Goal: Task Accomplishment & Management: Use online tool/utility

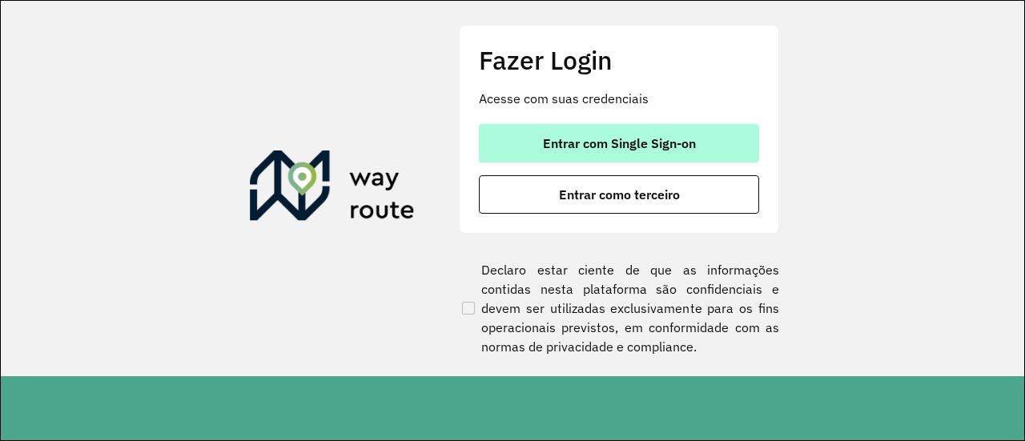
click at [597, 155] on button "Entrar com Single Sign-on" at bounding box center [619, 143] width 280 height 38
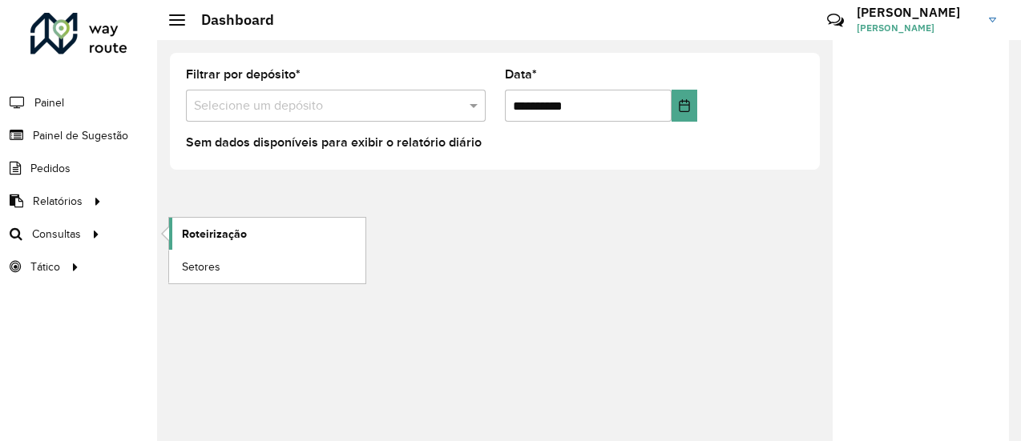
click at [212, 233] on span "Roteirização" at bounding box center [214, 234] width 65 height 17
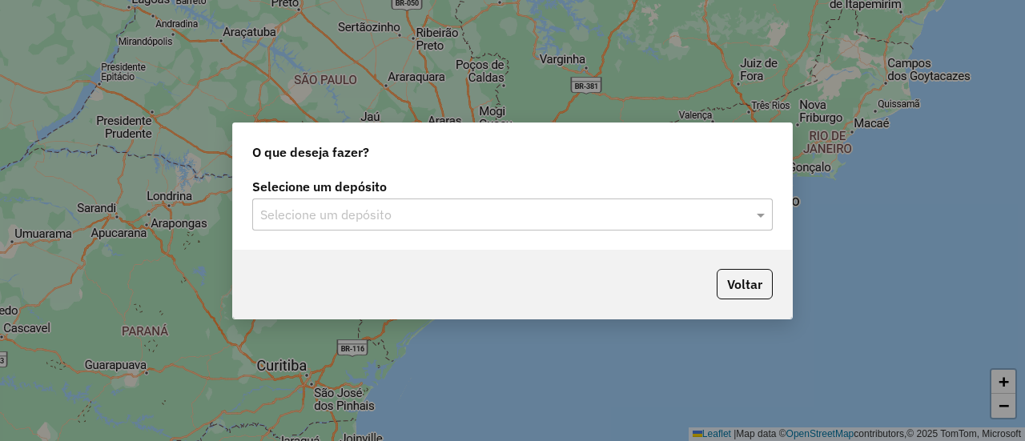
click at [358, 213] on input "text" at bounding box center [496, 215] width 473 height 19
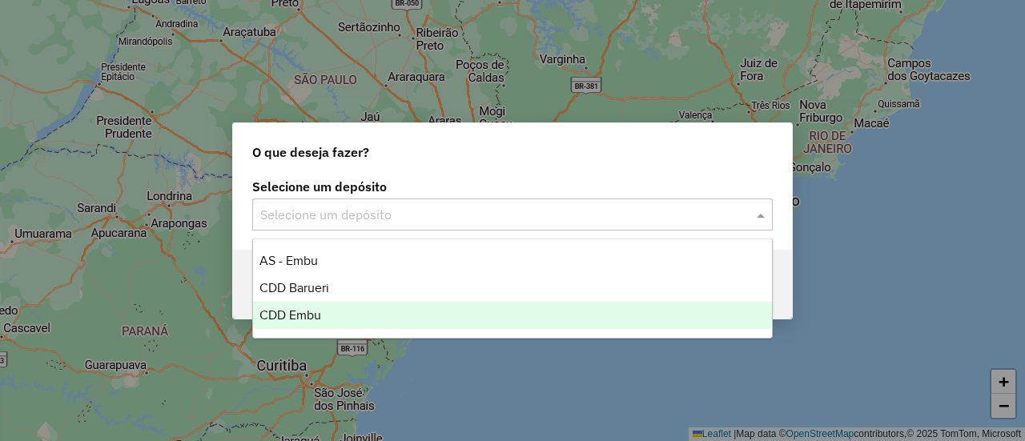
click at [298, 318] on span "CDD Embu" at bounding box center [291, 315] width 62 height 14
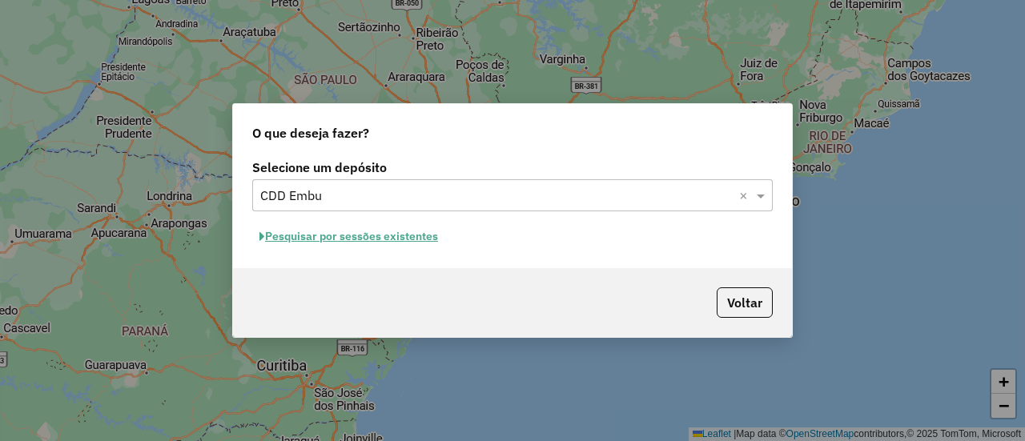
click at [356, 240] on button "Pesquisar por sessões existentes" at bounding box center [348, 236] width 193 height 25
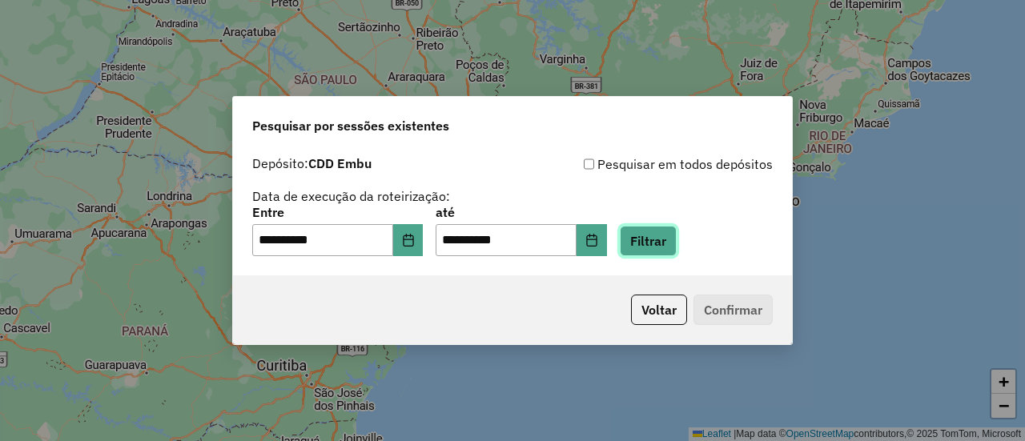
click at [661, 247] on button "Filtrar" at bounding box center [648, 241] width 57 height 30
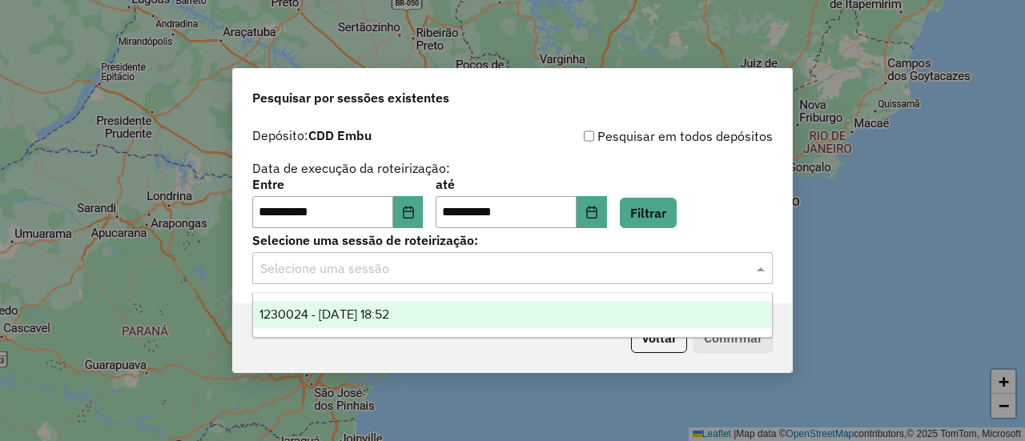
click at [334, 269] on input "text" at bounding box center [496, 269] width 473 height 19
click at [338, 313] on span "1230024 - 15/08/2025 18:52" at bounding box center [325, 315] width 130 height 14
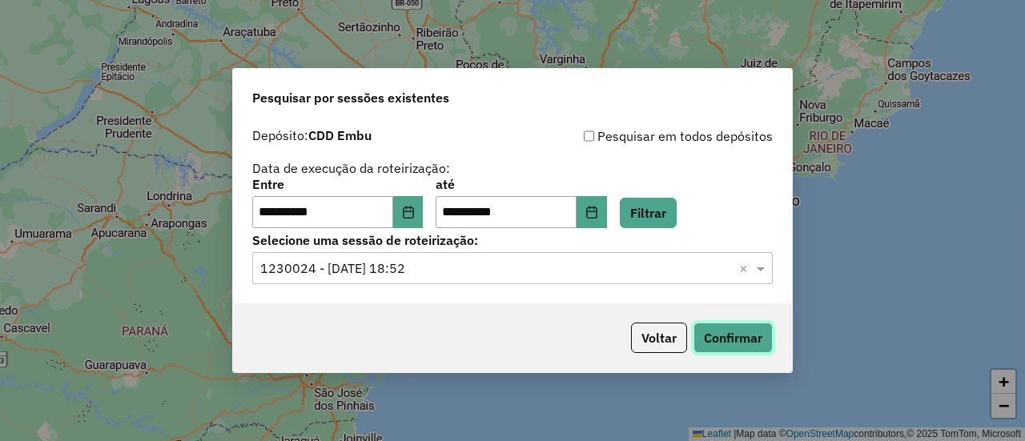
click at [728, 336] on button "Confirmar" at bounding box center [733, 338] width 79 height 30
click at [727, 334] on button "Confirmar" at bounding box center [733, 338] width 79 height 30
click at [410, 225] on button "Choose Date" at bounding box center [408, 212] width 30 height 32
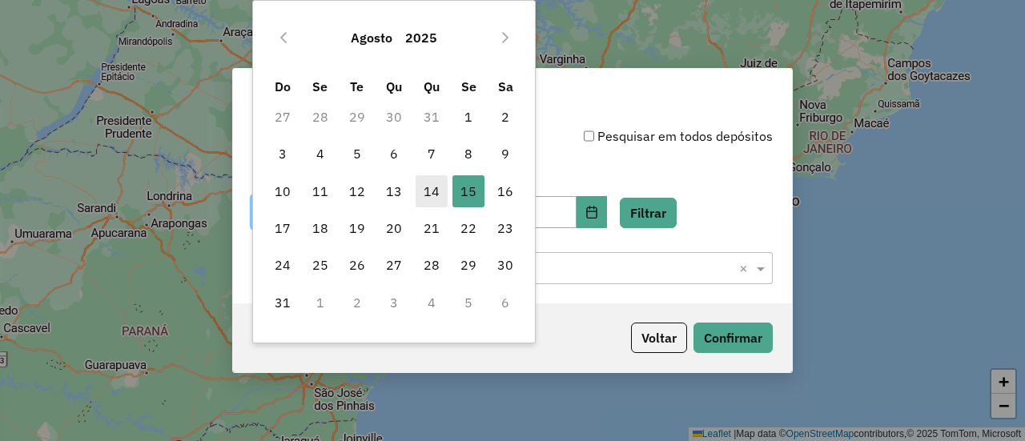
click at [431, 192] on span "14" at bounding box center [432, 191] width 32 height 32
type input "**********"
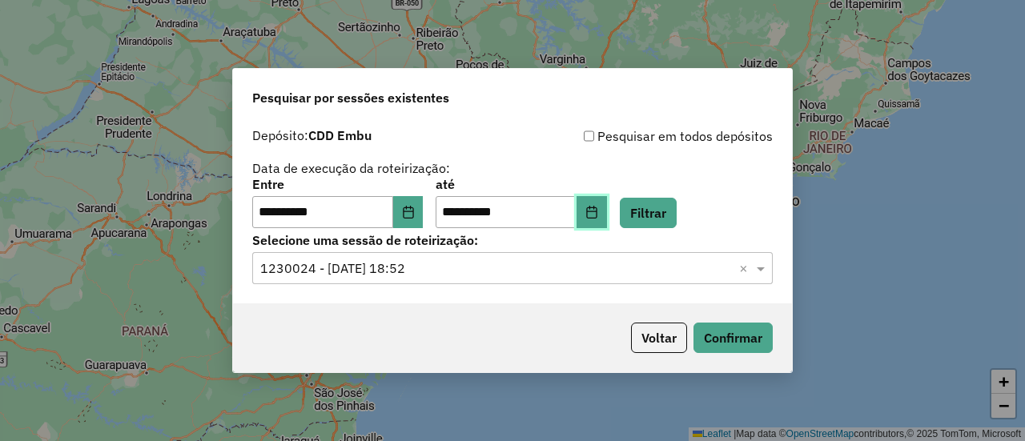
click at [598, 217] on icon "Choose Date" at bounding box center [592, 212] width 13 height 13
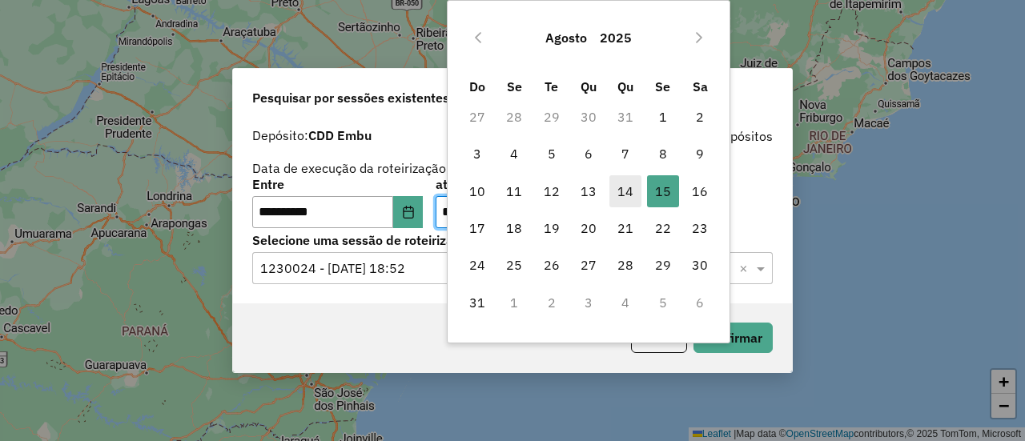
click at [629, 195] on span "14" at bounding box center [626, 191] width 32 height 32
type input "**********"
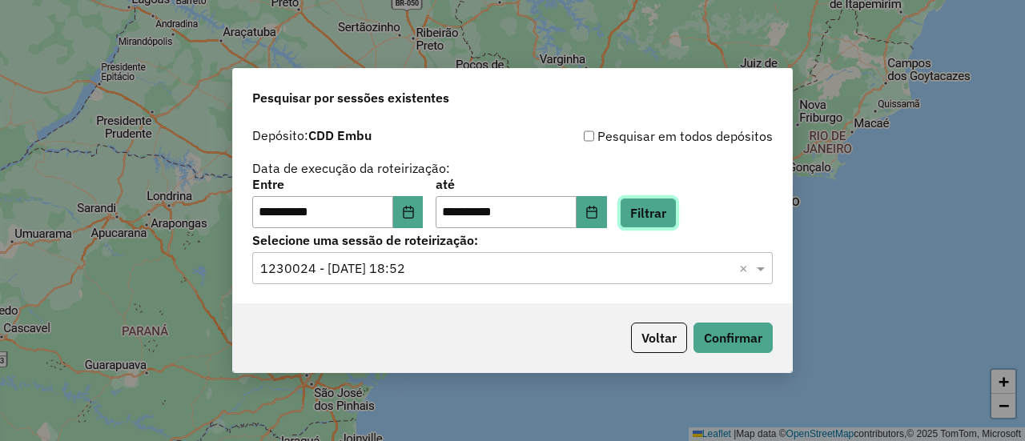
click at [662, 209] on button "Filtrar" at bounding box center [648, 213] width 57 height 30
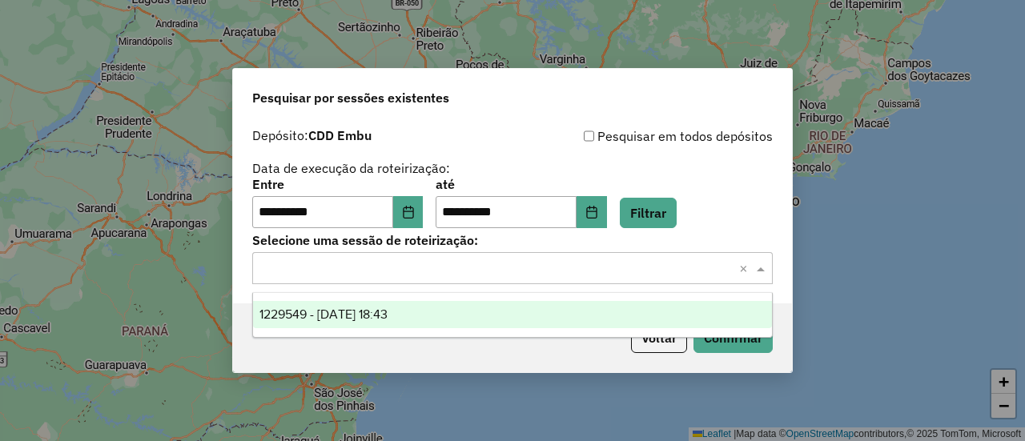
click at [288, 267] on input "text" at bounding box center [496, 269] width 473 height 19
drag, startPoint x: 320, startPoint y: 316, endPoint x: 332, endPoint y: 316, distance: 12.0
click at [320, 316] on span "1229549 - 14/08/2025 18:43" at bounding box center [324, 315] width 128 height 14
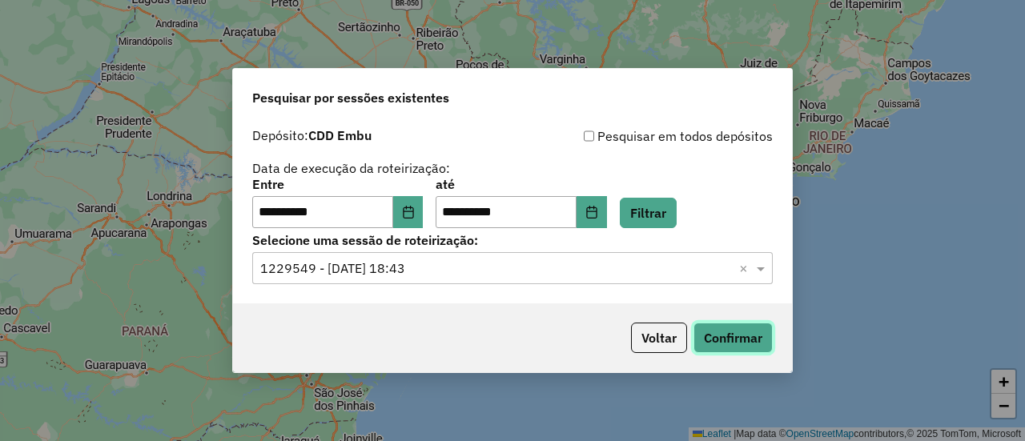
click at [750, 344] on button "Confirmar" at bounding box center [733, 338] width 79 height 30
click at [743, 339] on button "Confirmar" at bounding box center [733, 338] width 79 height 30
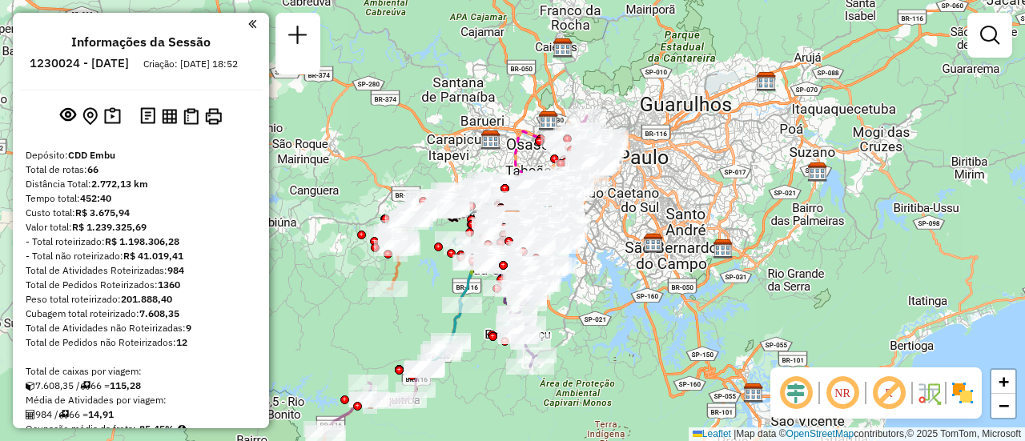
click at [838, 400] on em at bounding box center [843, 393] width 38 height 38
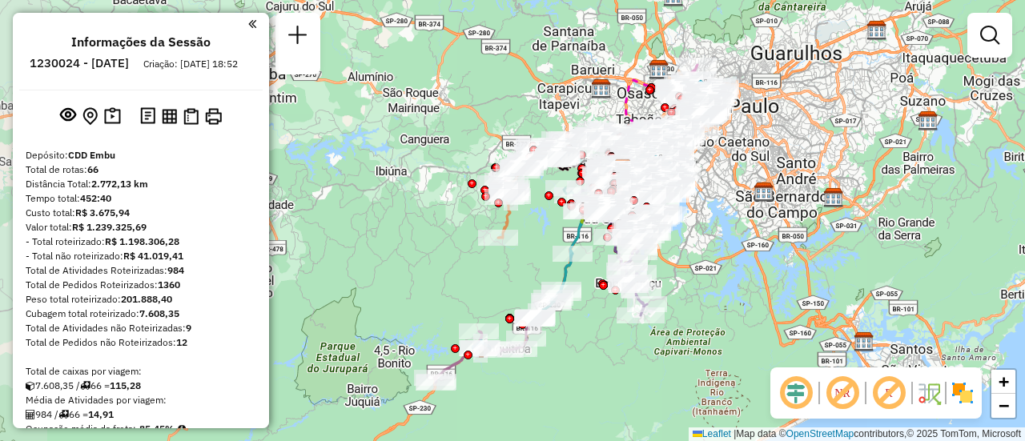
drag, startPoint x: 615, startPoint y: 232, endPoint x: 726, endPoint y: 181, distance: 121.9
click at [726, 181] on div "Janela de atendimento Grade de atendimento Capacidade Transportadoras Veículos …" at bounding box center [512, 220] width 1025 height 441
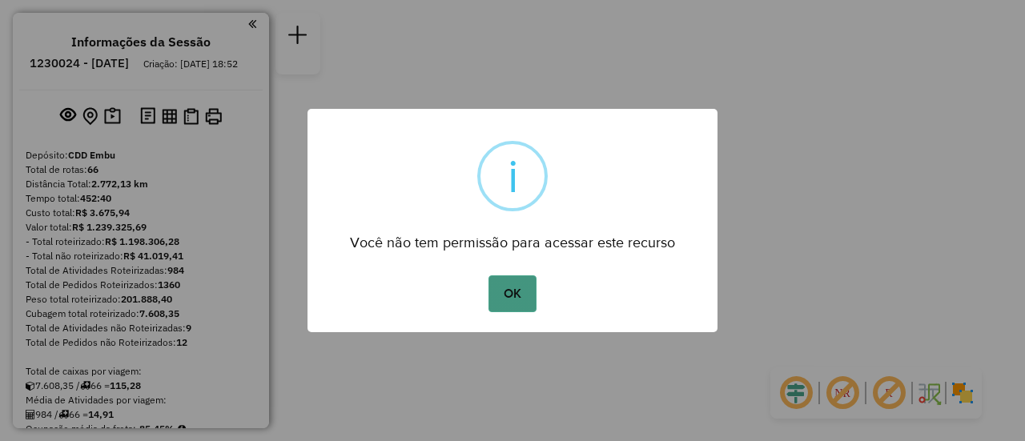
click at [514, 296] on button "OK" at bounding box center [512, 294] width 47 height 37
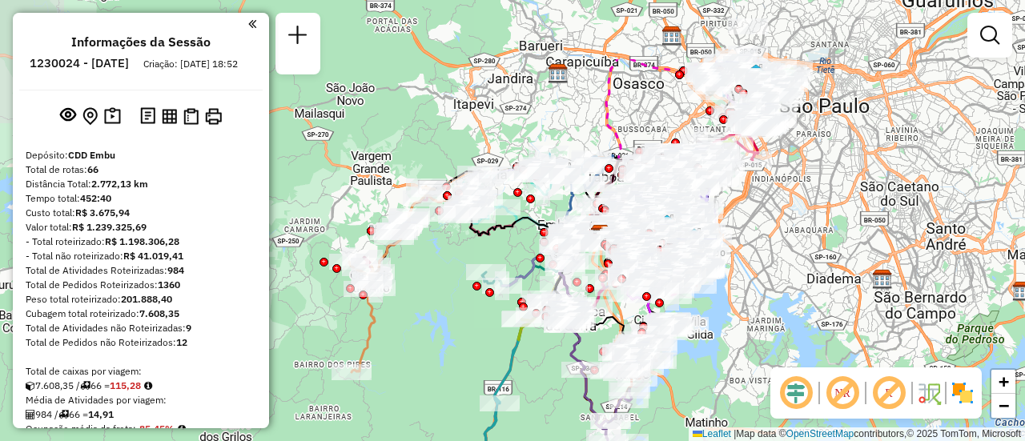
drag, startPoint x: 675, startPoint y: 152, endPoint x: 755, endPoint y: 256, distance: 130.8
click at [755, 256] on div "Janela de atendimento Grade de atendimento Capacidade Transportadoras Veículos …" at bounding box center [512, 220] width 1025 height 441
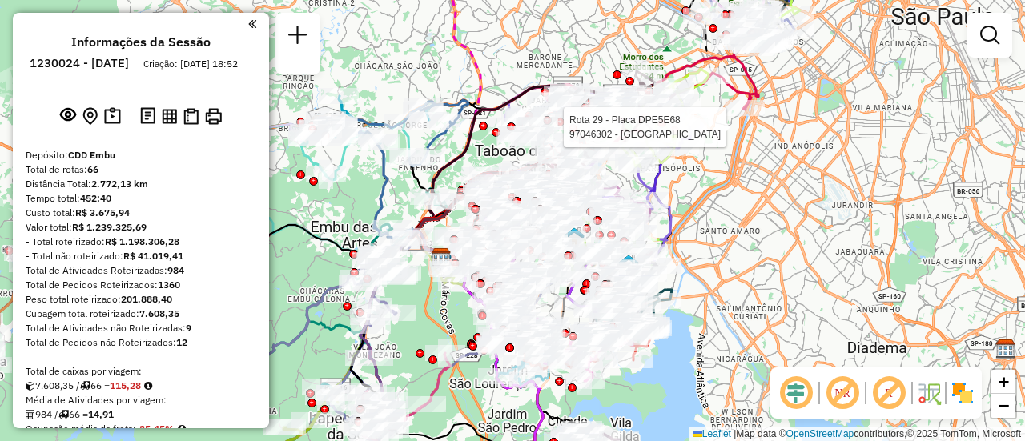
scroll to position [5959, 0]
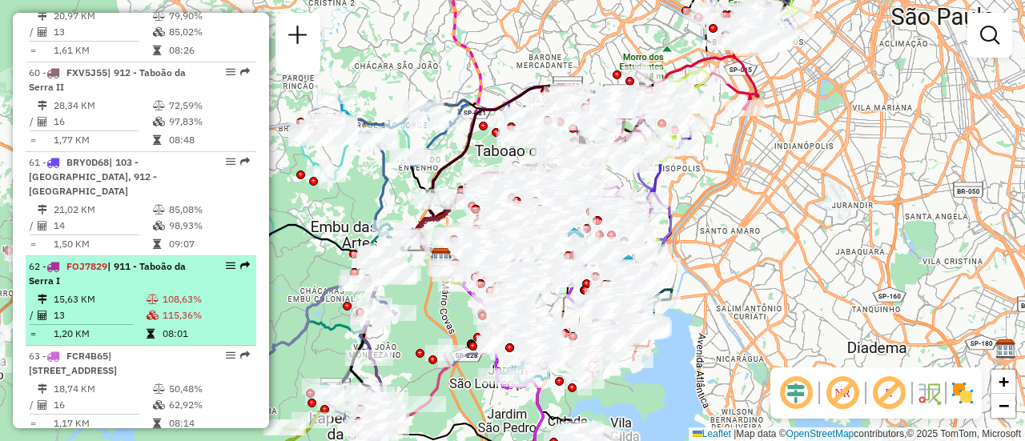
select select "**********"
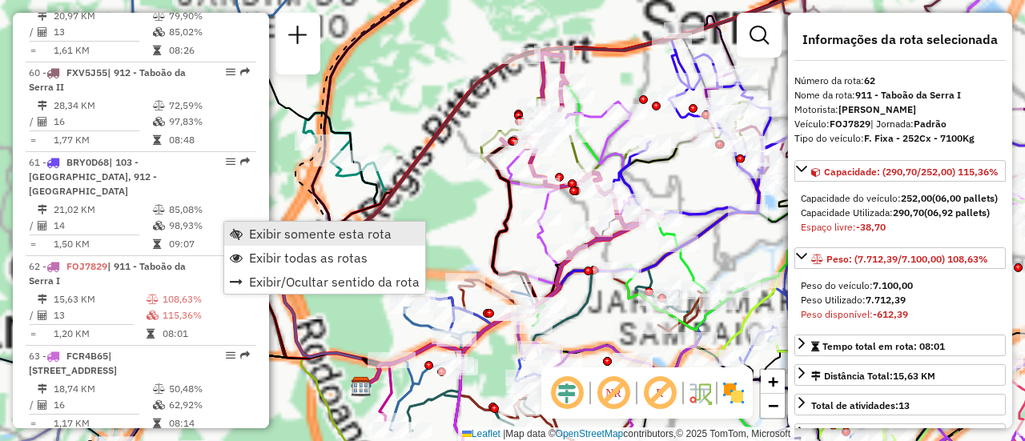
click at [272, 228] on span "Exibir somente esta rota" at bounding box center [320, 234] width 143 height 13
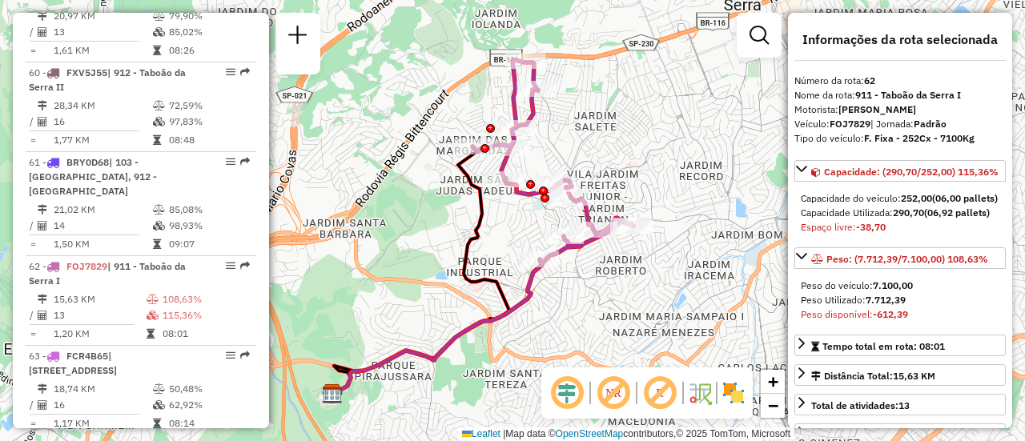
drag, startPoint x: 639, startPoint y: 174, endPoint x: 628, endPoint y: 267, distance: 93.5
click at [615, 181] on div "Janela de atendimento Grade de atendimento Capacidade Transportadoras Veículos …" at bounding box center [512, 220] width 1025 height 441
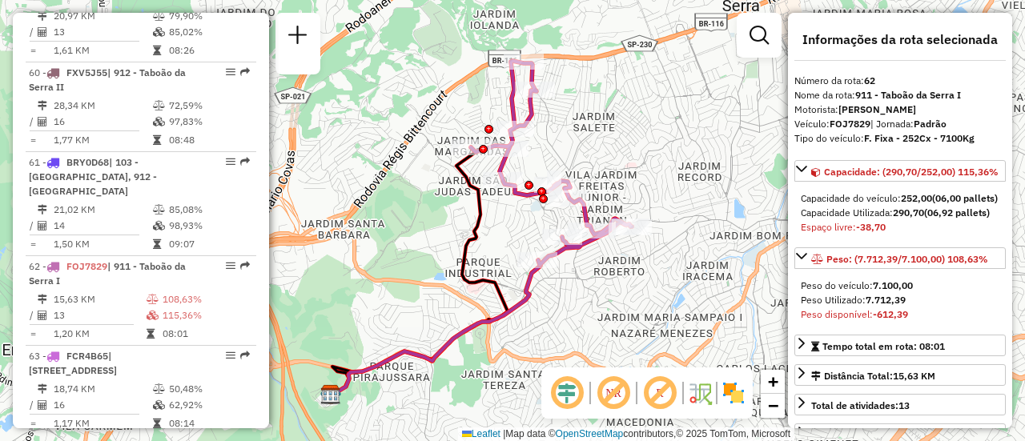
click at [727, 395] on img at bounding box center [734, 394] width 26 height 26
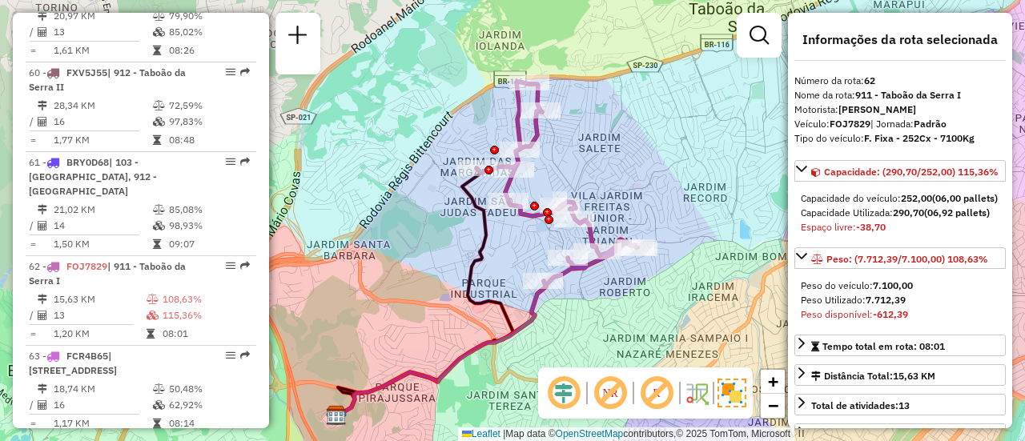
drag, startPoint x: 632, startPoint y: 158, endPoint x: 638, endPoint y: 179, distance: 21.6
click at [638, 179] on div "Janela de atendimento Grade de atendimento Capacidade Transportadoras Veículos …" at bounding box center [512, 220] width 1025 height 441
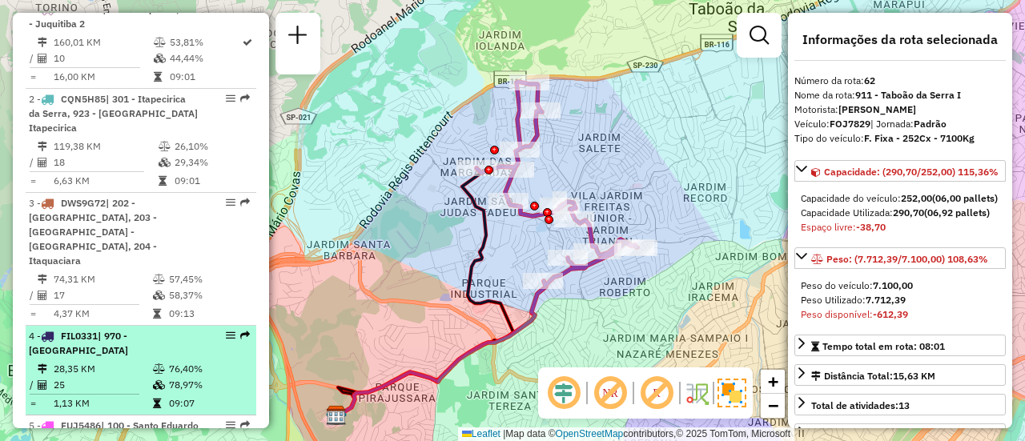
scroll to position [708, 0]
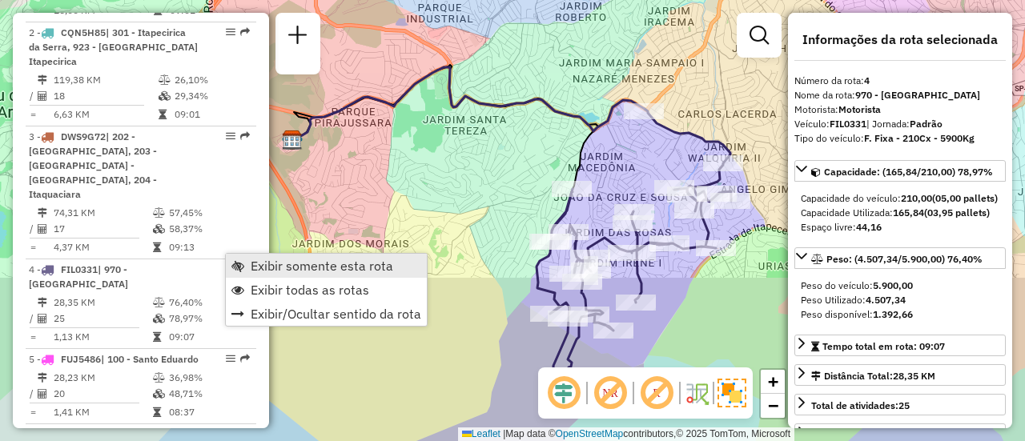
click at [245, 264] on link "Exibir somente esta rota" at bounding box center [326, 266] width 201 height 24
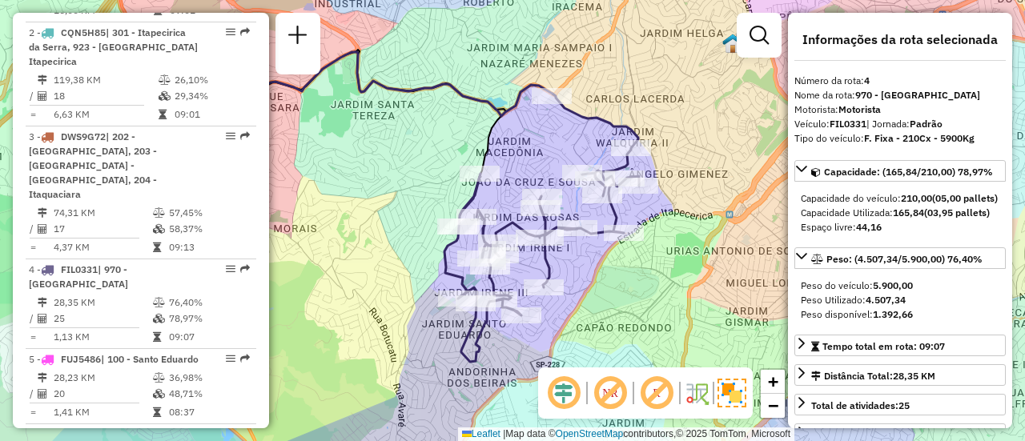
drag, startPoint x: 594, startPoint y: 163, endPoint x: 502, endPoint y: 151, distance: 93.6
click at [504, 148] on div "Janela de atendimento Grade de atendimento Capacidade Transportadoras Veículos …" at bounding box center [512, 220] width 1025 height 441
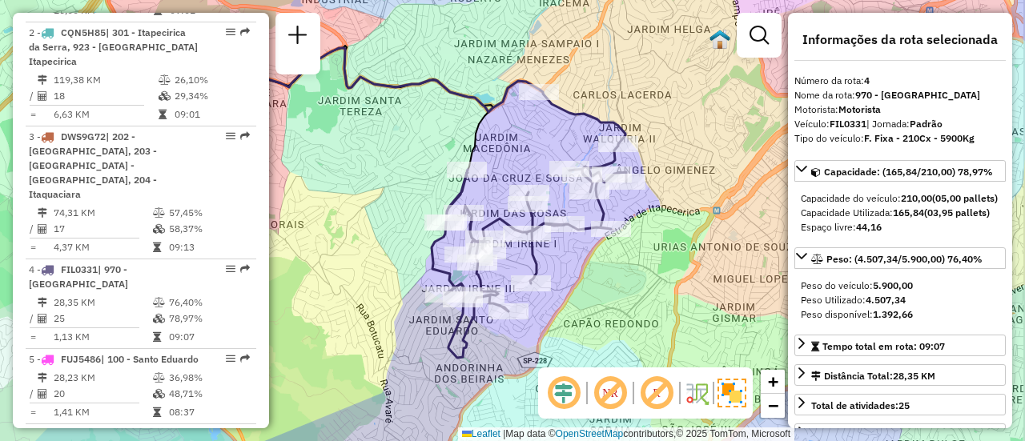
drag, startPoint x: 532, startPoint y: 142, endPoint x: 520, endPoint y: 139, distance: 12.4
click at [520, 139] on div "Janela de atendimento Grade de atendimento Capacidade Transportadoras Veículos …" at bounding box center [512, 220] width 1025 height 441
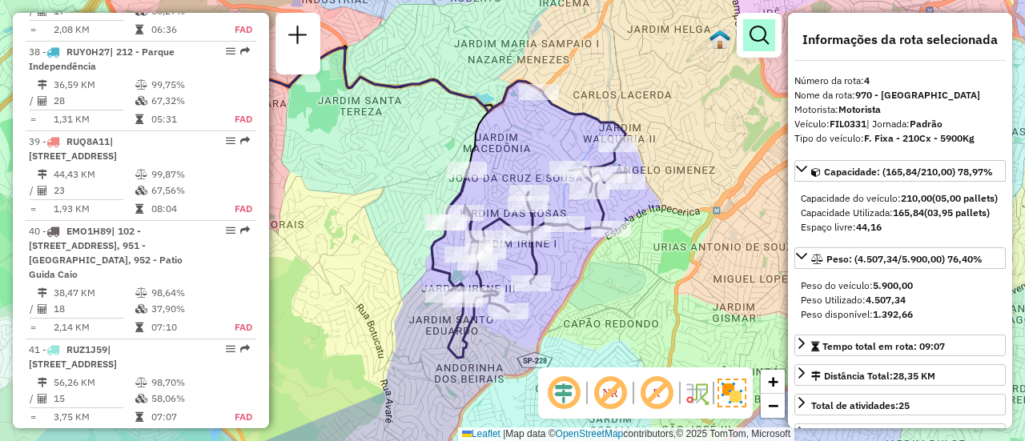
scroll to position [5318, 0]
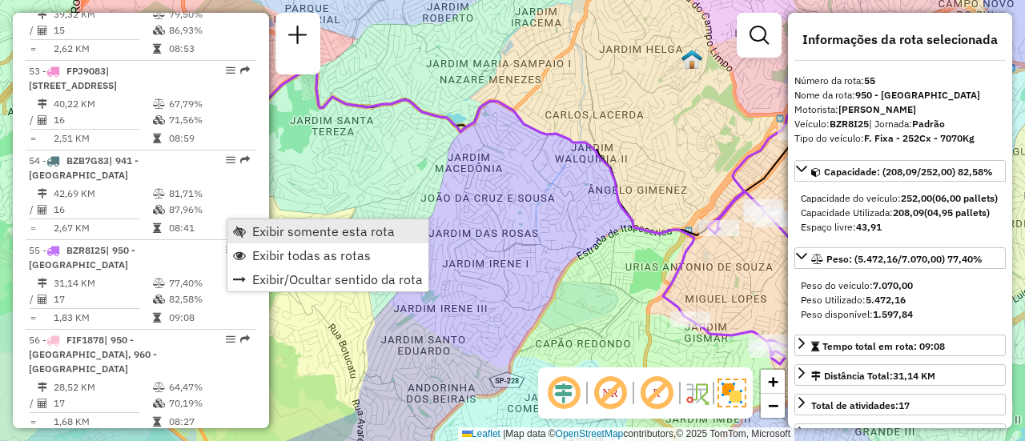
click at [256, 226] on span "Exibir somente esta rota" at bounding box center [323, 231] width 143 height 13
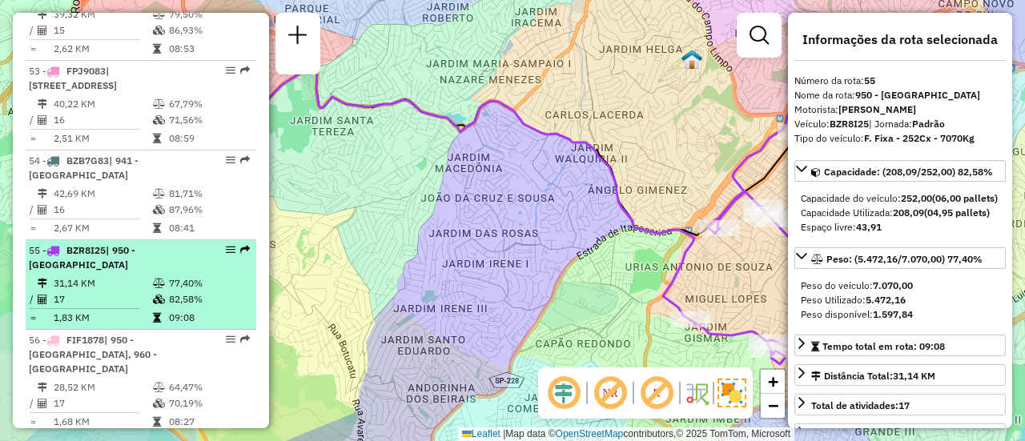
scroll to position [5398, 0]
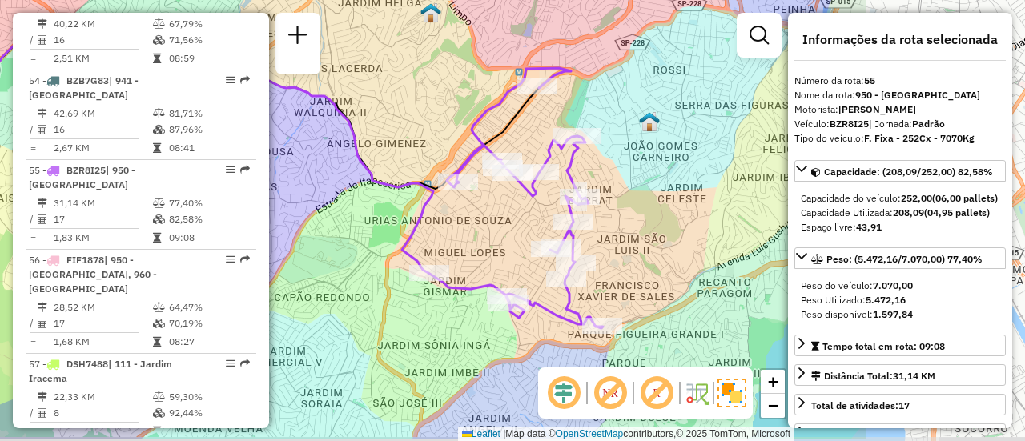
drag, startPoint x: 582, startPoint y: 254, endPoint x: 317, endPoint y: 207, distance: 269.4
click at [320, 207] on div "Janela de atendimento Grade de atendimento Capacidade Transportadoras Veículos …" at bounding box center [512, 220] width 1025 height 441
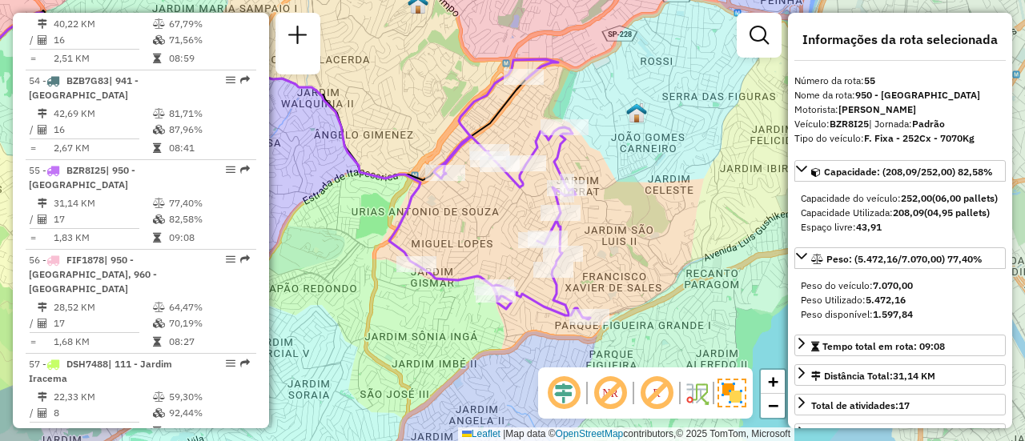
drag, startPoint x: 667, startPoint y: 251, endPoint x: 653, endPoint y: 243, distance: 15.8
click at [654, 243] on div "Janela de atendimento Grade de atendimento Capacidade Transportadoras Veículos …" at bounding box center [512, 220] width 1025 height 441
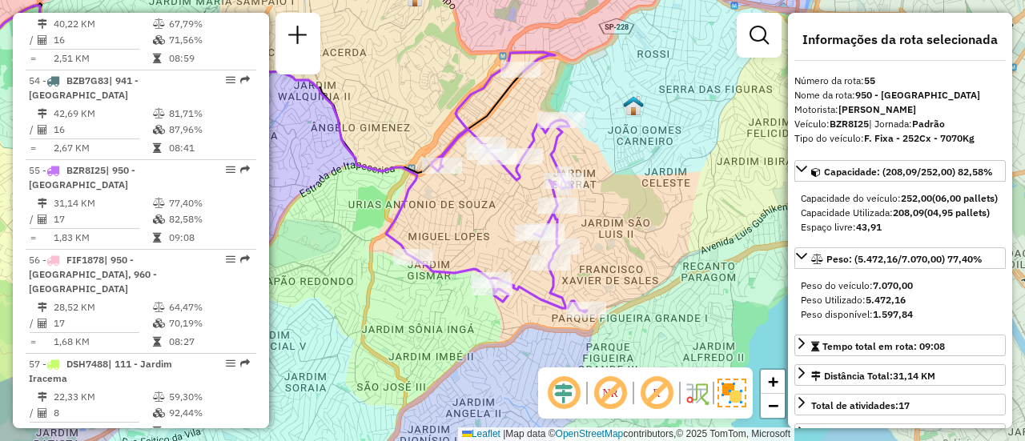
drag, startPoint x: 658, startPoint y: 243, endPoint x: 655, endPoint y: 235, distance: 8.4
click at [655, 235] on div "Janela de atendimento Grade de atendimento Capacidade Transportadoras Veículos …" at bounding box center [512, 220] width 1025 height 441
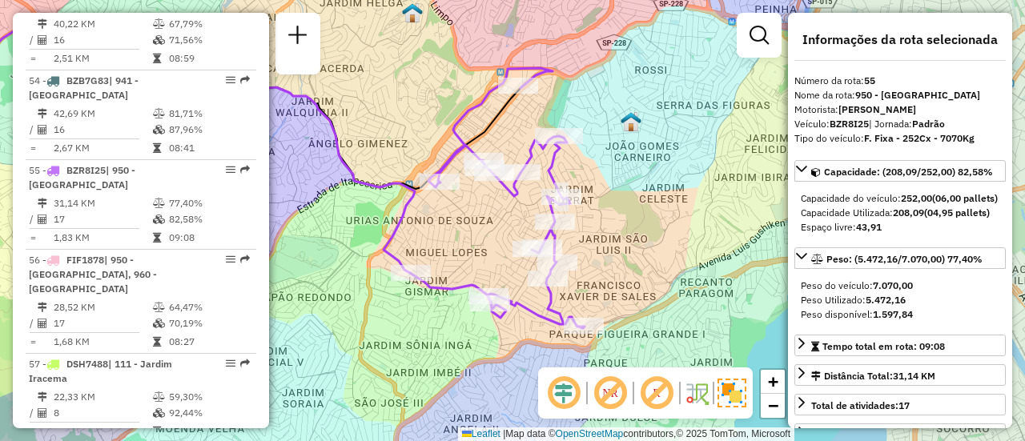
drag, startPoint x: 682, startPoint y: 237, endPoint x: 679, endPoint y: 254, distance: 17.0
click at [679, 254] on div "Janela de atendimento Grade de atendimento Capacidade Transportadoras Veículos …" at bounding box center [512, 220] width 1025 height 441
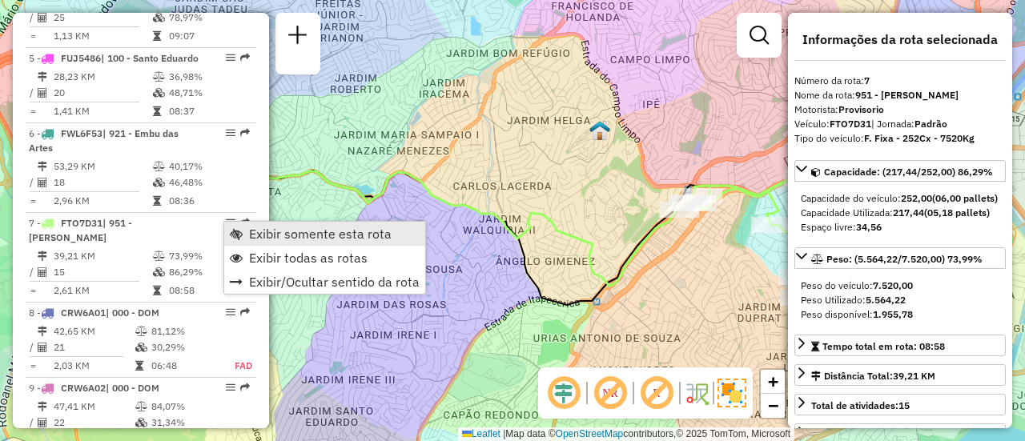
click at [257, 228] on span "Exibir somente esta rota" at bounding box center [320, 234] width 143 height 13
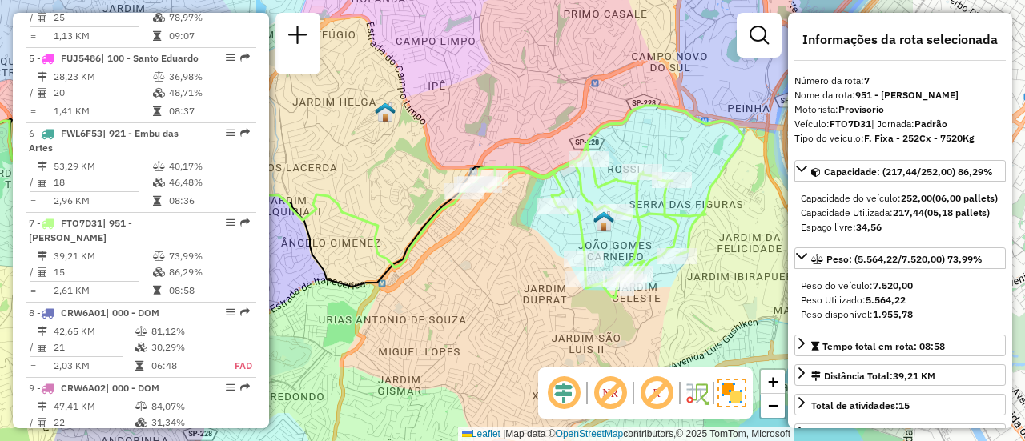
drag, startPoint x: 527, startPoint y: 183, endPoint x: 309, endPoint y: 164, distance: 218.7
click at [309, 164] on div "Janela de atendimento Grade de atendimento Capacidade Transportadoras Veículos …" at bounding box center [512, 220] width 1025 height 441
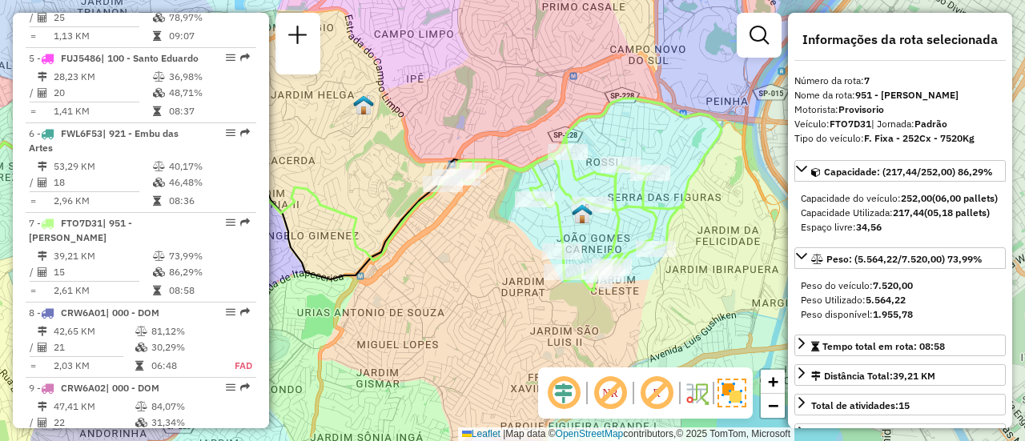
drag, startPoint x: 695, startPoint y: 145, endPoint x: 675, endPoint y: 137, distance: 21.6
click at [675, 137] on div "Janela de atendimento Grade de atendimento Capacidade Transportadoras Veículos …" at bounding box center [512, 220] width 1025 height 441
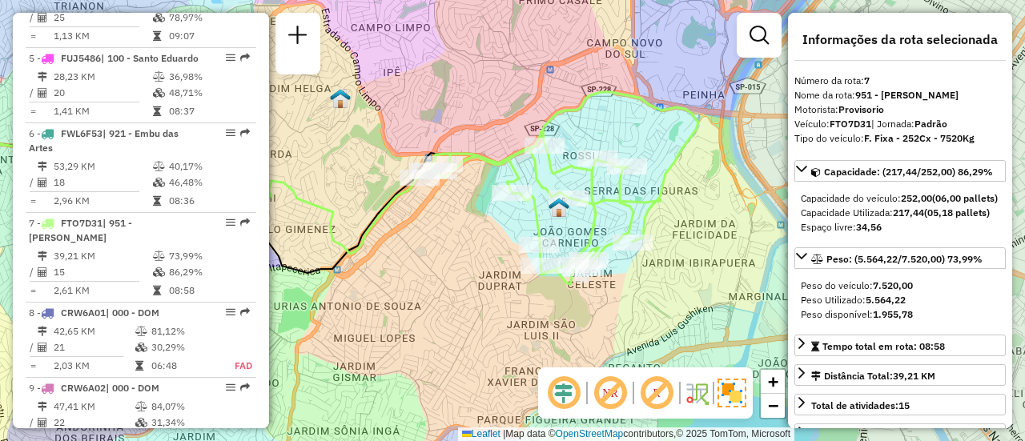
drag, startPoint x: 671, startPoint y: 133, endPoint x: 647, endPoint y: 127, distance: 23.9
click at [647, 127] on div "Janela de atendimento Grade de atendimento Capacidade Transportadoras Veículos …" at bounding box center [512, 220] width 1025 height 441
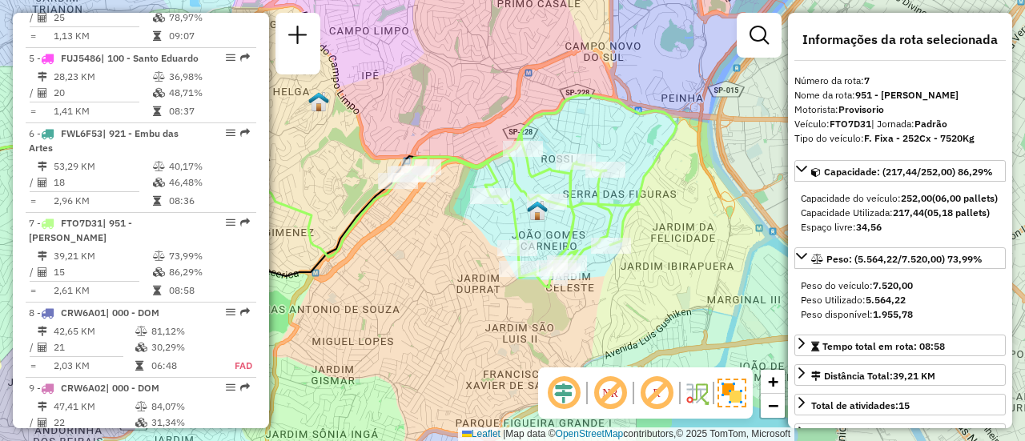
drag, startPoint x: 653, startPoint y: 124, endPoint x: 633, endPoint y: 127, distance: 20.3
click at [633, 127] on div "Janela de atendimento Grade de atendimento Capacidade Transportadoras Veículos …" at bounding box center [512, 220] width 1025 height 441
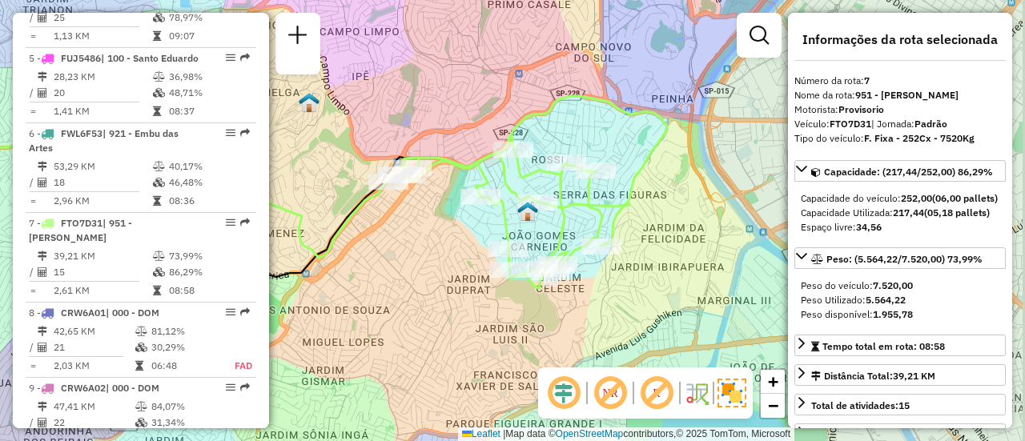
drag, startPoint x: 631, startPoint y: 128, endPoint x: 622, endPoint y: 129, distance: 9.6
click at [622, 129] on div "Janela de atendimento Grade de atendimento Capacidade Transportadoras Veículos …" at bounding box center [512, 220] width 1025 height 441
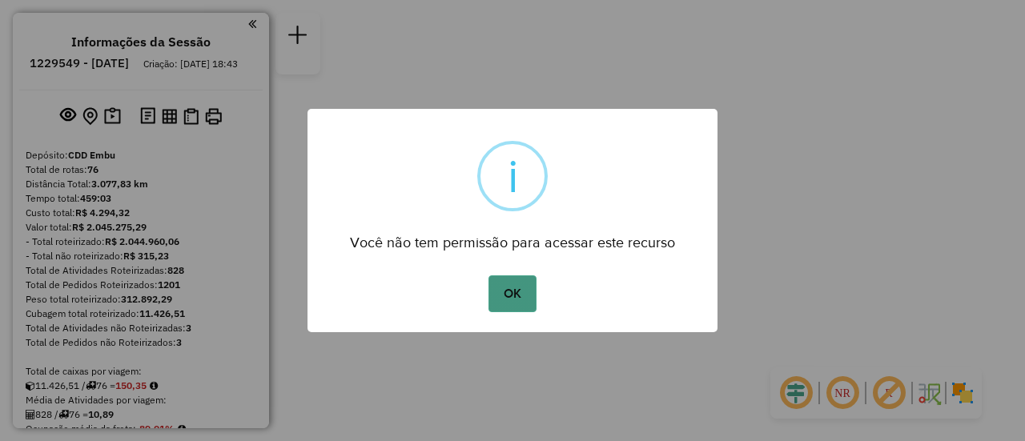
click at [523, 284] on button "OK" at bounding box center [512, 294] width 47 height 37
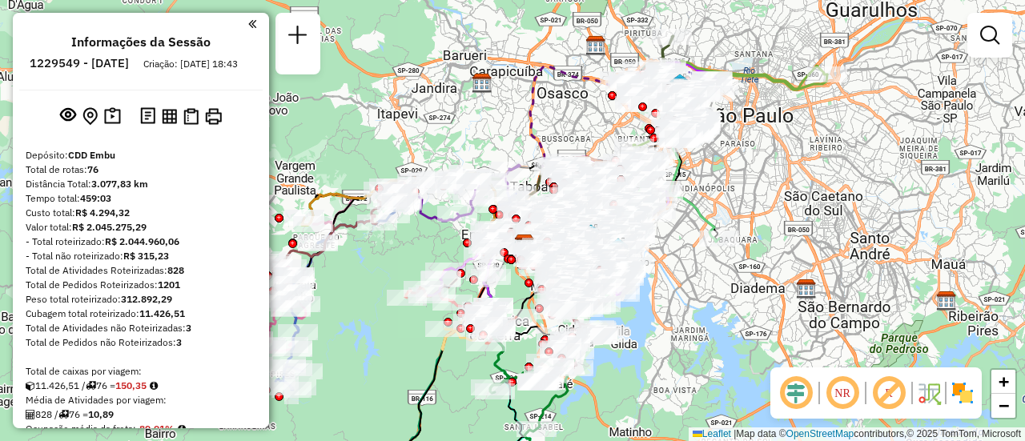
drag, startPoint x: 673, startPoint y: 188, endPoint x: 812, endPoint y: 227, distance: 143.8
click at [808, 203] on div "Janela de atendimento Grade de atendimento Capacidade Transportadoras Veículos …" at bounding box center [512, 220] width 1025 height 441
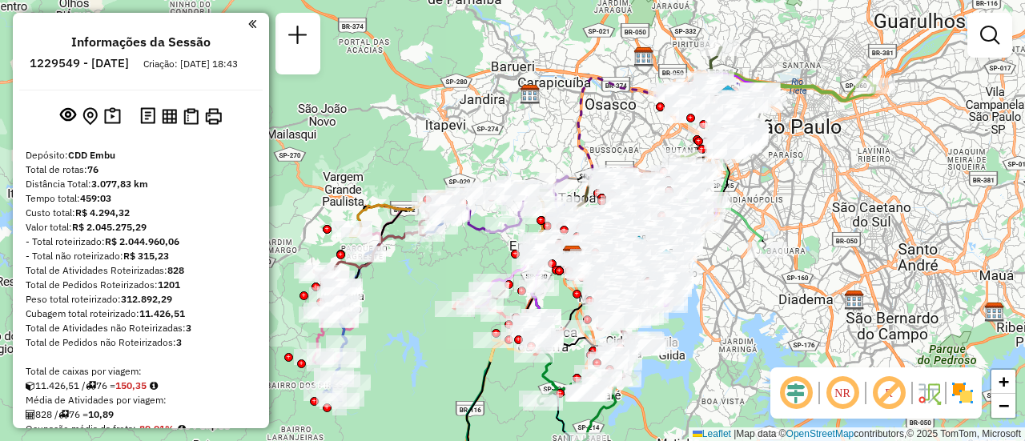
click at [851, 399] on em at bounding box center [843, 393] width 38 height 38
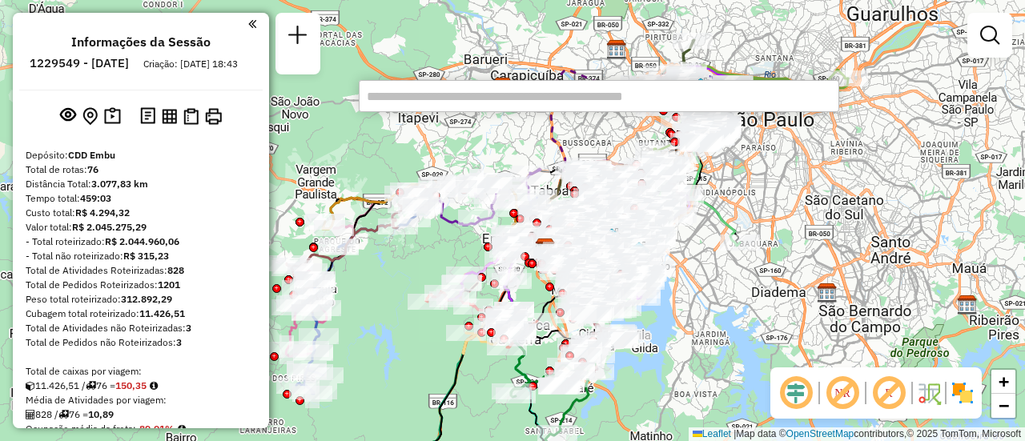
drag, startPoint x: 811, startPoint y: 218, endPoint x: 758, endPoint y: 203, distance: 55.0
click at [780, 211] on div "Janela de atendimento Grade de atendimento Capacidade Transportadoras Veículos …" at bounding box center [512, 220] width 1025 height 441
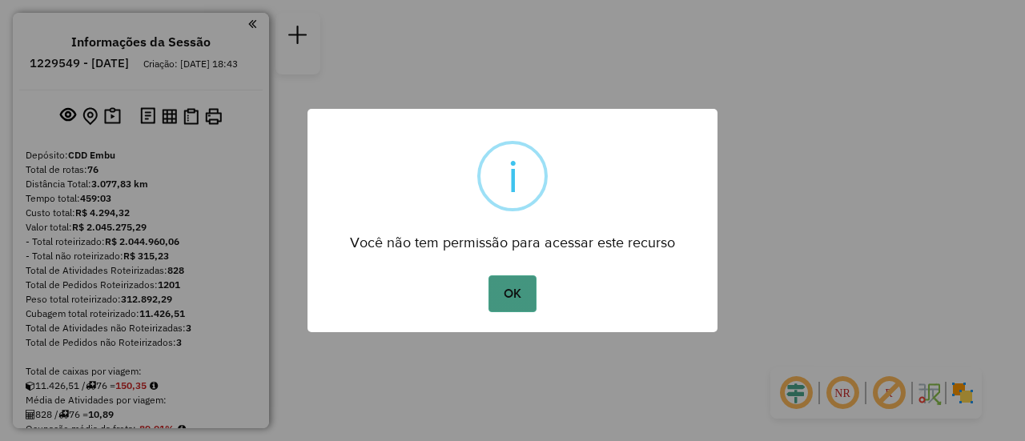
click at [524, 287] on button "OK" at bounding box center [512, 294] width 47 height 37
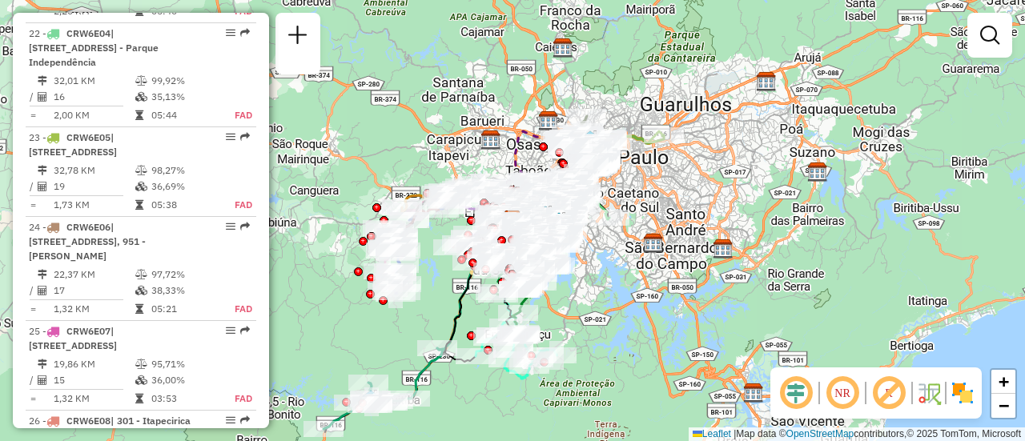
scroll to position [5930, 0]
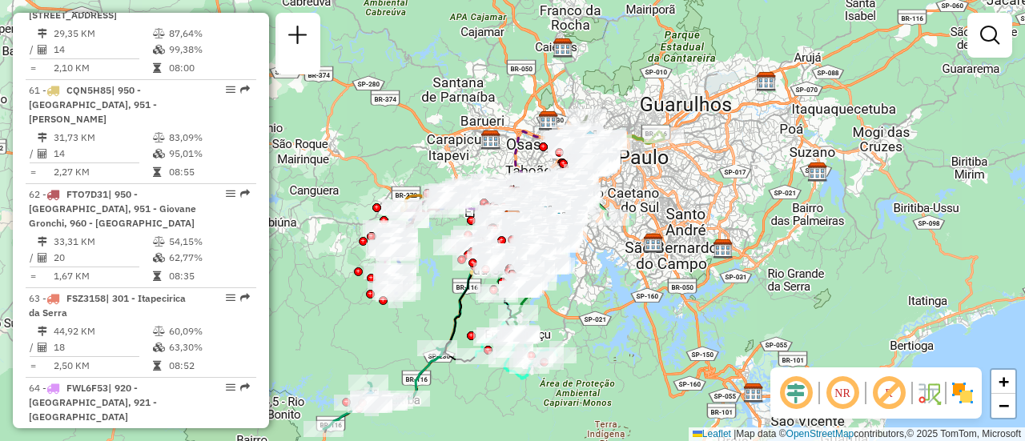
click at [851, 398] on em at bounding box center [843, 393] width 38 height 38
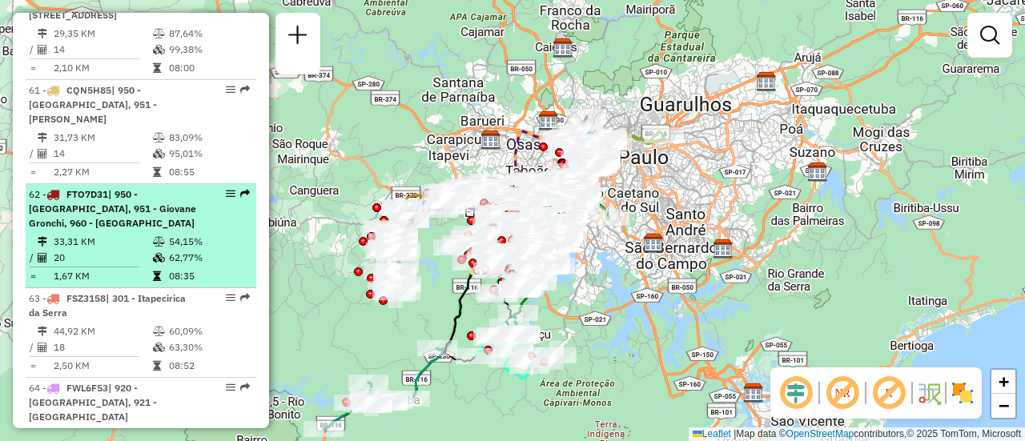
select select "**********"
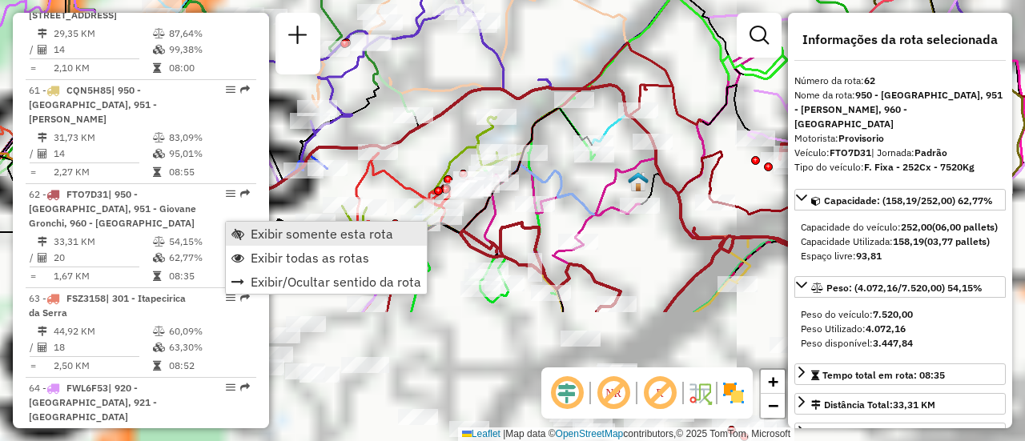
click at [249, 232] on link "Exibir somente esta rota" at bounding box center [326, 234] width 201 height 24
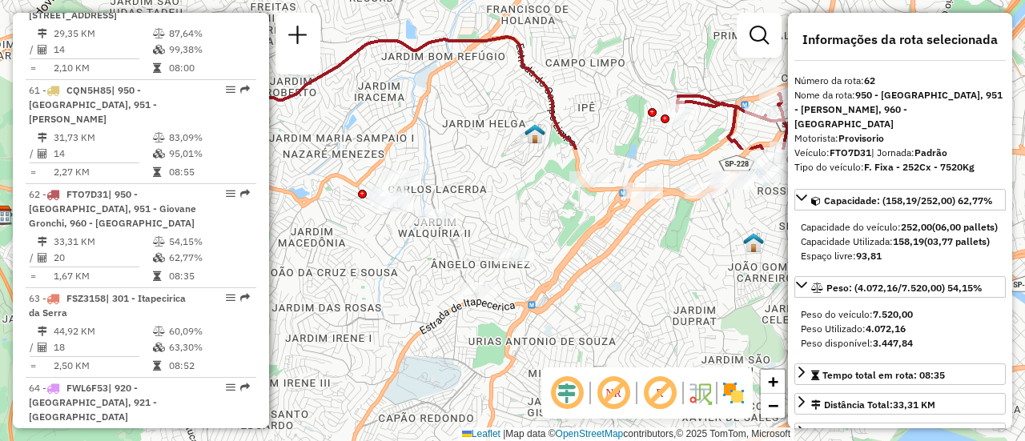
drag, startPoint x: 579, startPoint y: 203, endPoint x: 476, endPoint y: 155, distance: 114.0
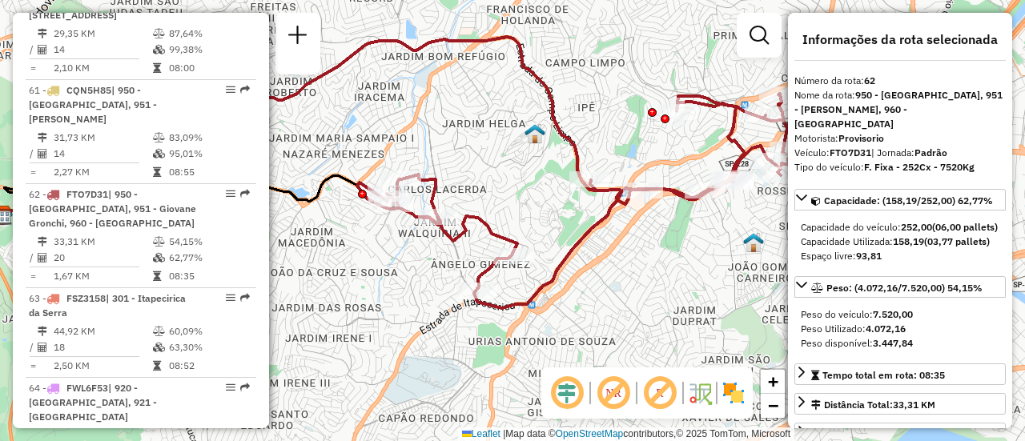
click at [476, 155] on div "Janela de atendimento Grade de atendimento Capacidade Transportadoras Veículos …" at bounding box center [512, 220] width 1025 height 441
click at [734, 393] on img at bounding box center [734, 394] width 26 height 26
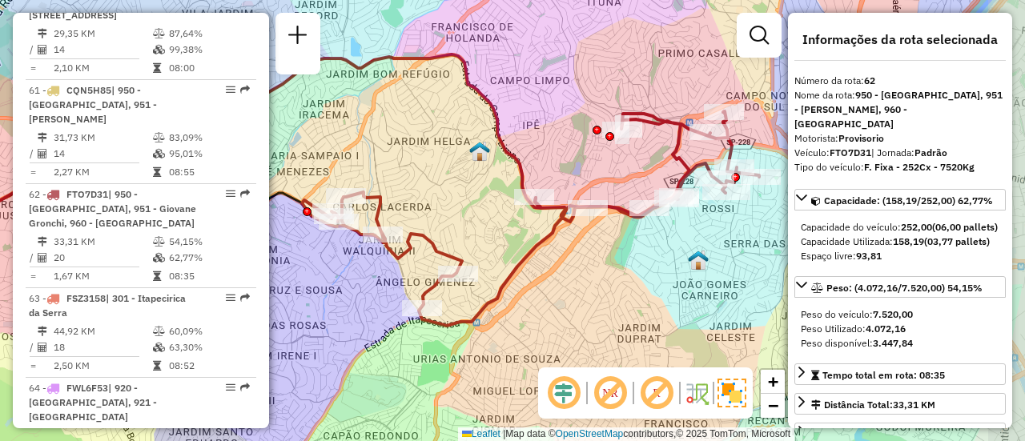
drag, startPoint x: 591, startPoint y: 262, endPoint x: 534, endPoint y: 282, distance: 61.1
click at [534, 281] on div "Janela de atendimento Grade de atendimento Capacidade Transportadoras Veículos …" at bounding box center [512, 220] width 1025 height 441
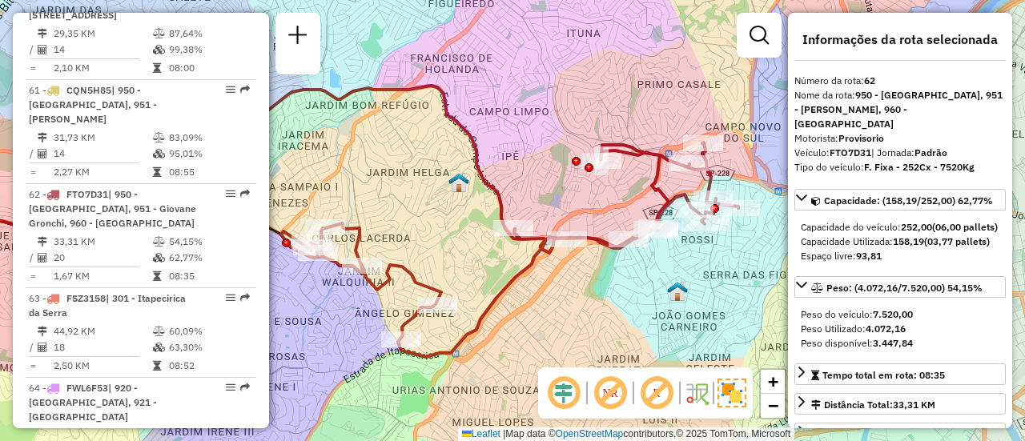
drag, startPoint x: 562, startPoint y: 284, endPoint x: 562, endPoint y: 311, distance: 26.4
click at [545, 313] on div "Janela de atendimento Grade de atendimento Capacidade Transportadoras Veículos …" at bounding box center [512, 220] width 1025 height 441
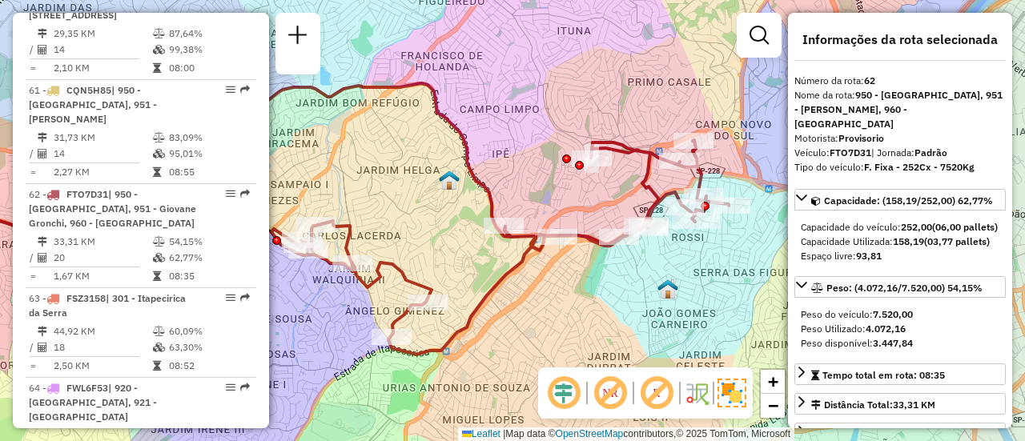
drag, startPoint x: 557, startPoint y: 297, endPoint x: 546, endPoint y: 295, distance: 11.5
click at [546, 295] on div "Janela de atendimento Grade de atendimento Capacidade Transportadoras Veículos …" at bounding box center [512, 220] width 1025 height 441
click at [655, 392] on em at bounding box center [657, 393] width 38 height 38
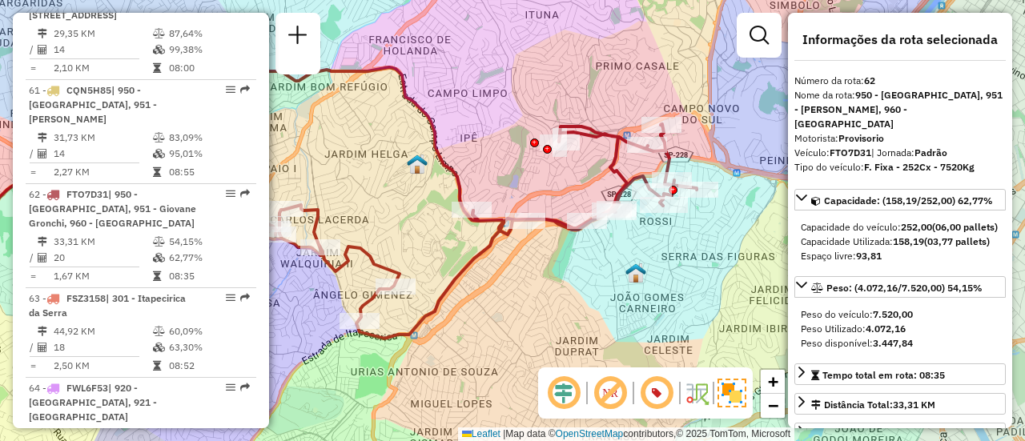
drag, startPoint x: 610, startPoint y: 284, endPoint x: 595, endPoint y: 275, distance: 17.3
click at [605, 280] on div "Janela de atendimento Grade de atendimento Capacidade Transportadoras Veículos …" at bounding box center [512, 220] width 1025 height 441
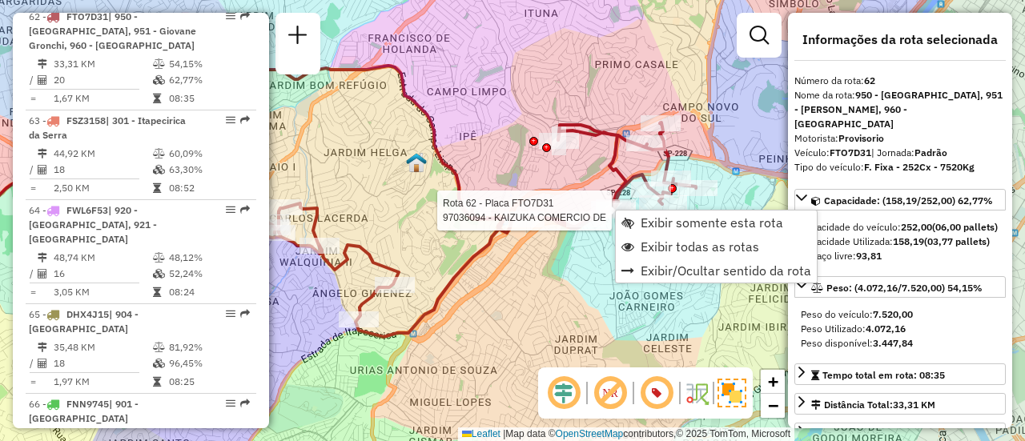
scroll to position [6128, 0]
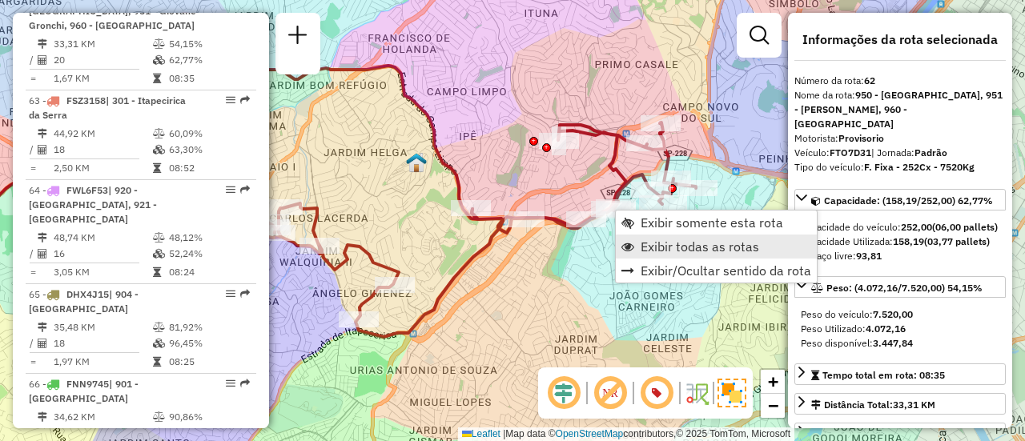
click at [652, 242] on span "Exibir todas as rotas" at bounding box center [700, 246] width 119 height 13
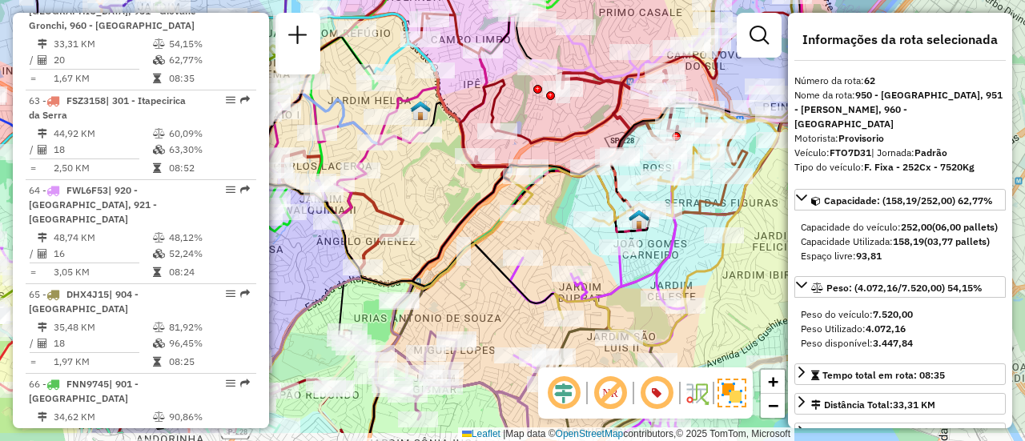
drag, startPoint x: 543, startPoint y: 280, endPoint x: 547, endPoint y: 227, distance: 53.0
click at [547, 227] on div "Janela de atendimento Grade de atendimento Capacidade Transportadoras Veículos …" at bounding box center [512, 220] width 1025 height 441
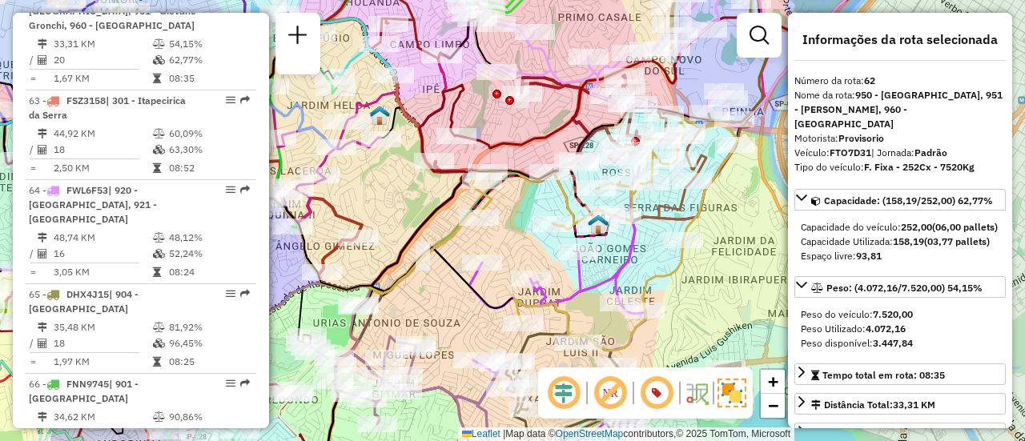
drag, startPoint x: 560, startPoint y: 207, endPoint x: 519, endPoint y: 212, distance: 41.2
click at [519, 212] on div "Janela de atendimento Grade de atendimento Capacidade Transportadoras Veículos …" at bounding box center [512, 220] width 1025 height 441
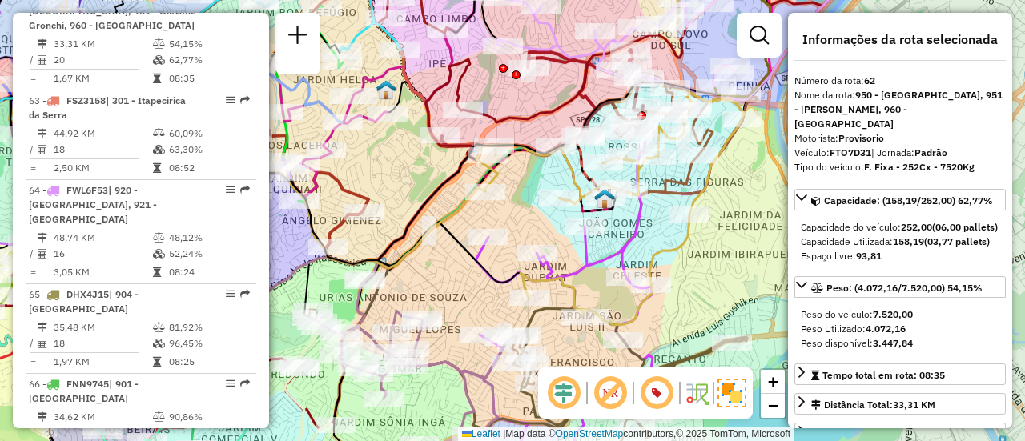
drag, startPoint x: 649, startPoint y: 272, endPoint x: 675, endPoint y: 238, distance: 43.4
click at [675, 238] on icon at bounding box center [611, 209] width 268 height 232
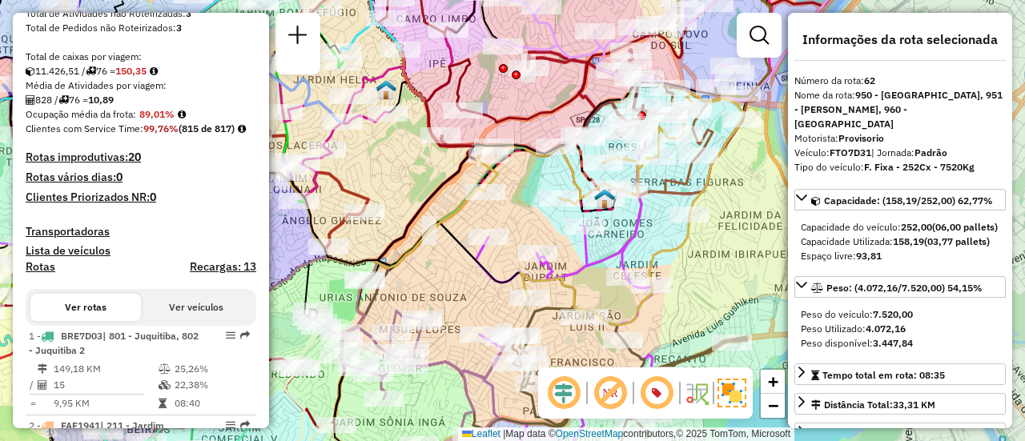
scroll to position [0, 0]
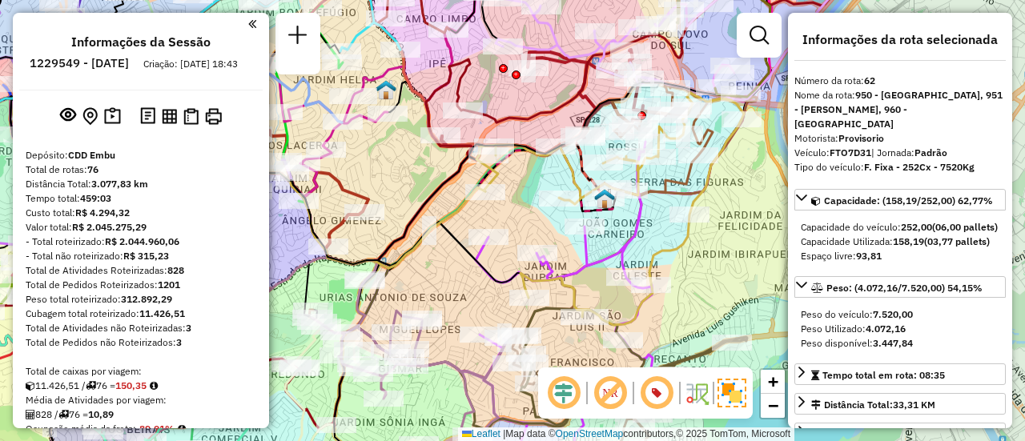
click at [105, 63] on h6 "1229549 - [DATE]" at bounding box center [79, 63] width 99 height 14
copy h6 "1229549"
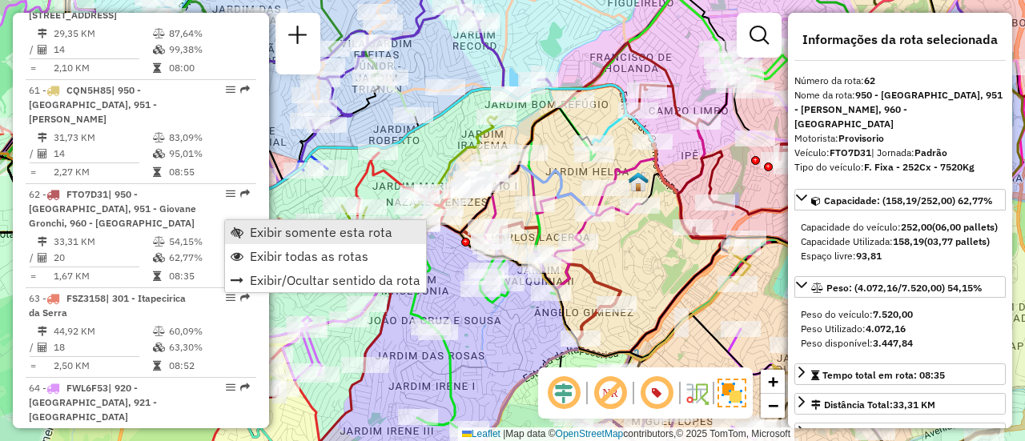
click at [257, 228] on span "Exibir somente esta rota" at bounding box center [321, 232] width 143 height 13
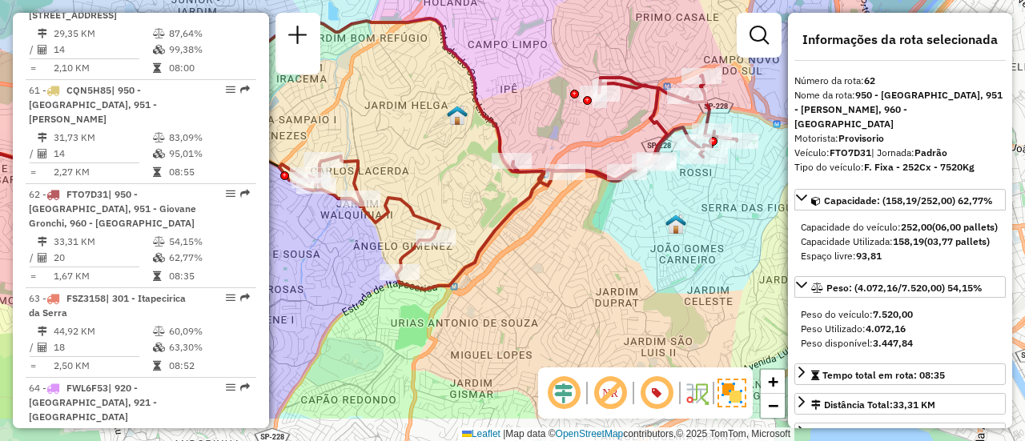
drag, startPoint x: 588, startPoint y: 201, endPoint x: 407, endPoint y: 135, distance: 192.9
click at [407, 135] on div "Janela de atendimento Grade de atendimento Capacidade Transportadoras Veículos …" at bounding box center [512, 220] width 1025 height 441
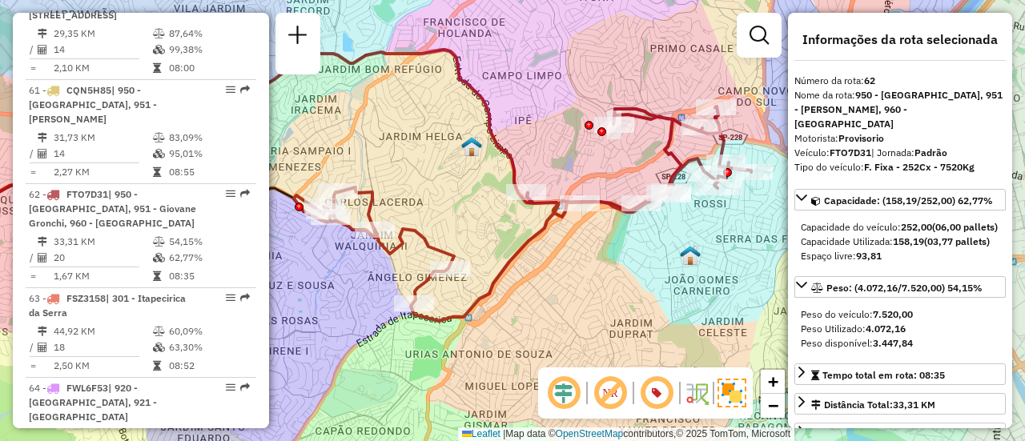
drag, startPoint x: 431, startPoint y: 145, endPoint x: 444, endPoint y: 176, distance: 33.8
click at [444, 176] on div "Janela de atendimento Grade de atendimento Capacidade Transportadoras Veículos …" at bounding box center [512, 220] width 1025 height 441
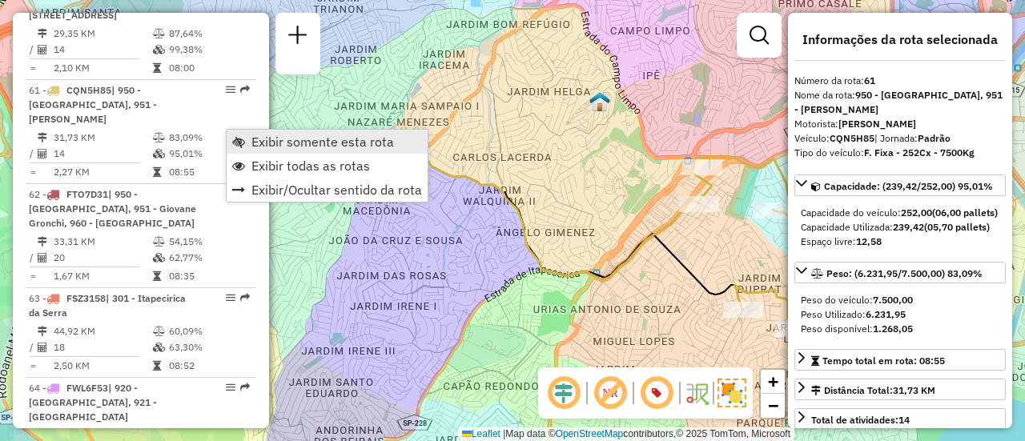
click at [266, 140] on span "Exibir somente esta rota" at bounding box center [323, 141] width 143 height 13
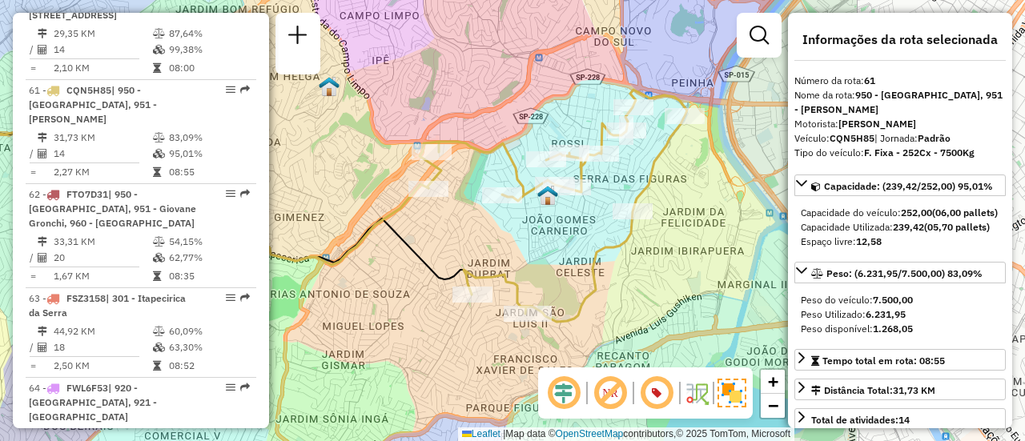
drag, startPoint x: 542, startPoint y: 201, endPoint x: 266, endPoint y: 195, distance: 276.5
click at [266, 195] on hb-router-mapa "Informações da Sessão 1229549 - [DATE] Criação: [DATE] 18:43 Depósito: CDD Embu…" at bounding box center [512, 220] width 1025 height 441
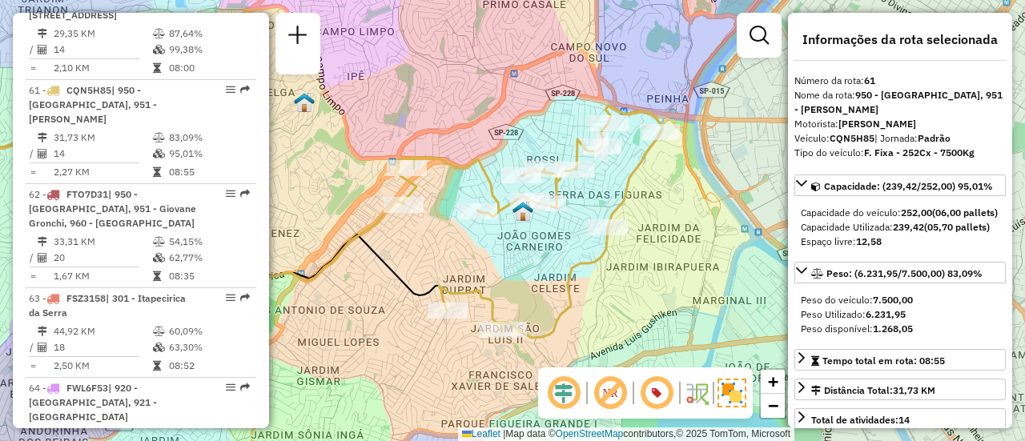
drag, startPoint x: 450, startPoint y: 242, endPoint x: 431, endPoint y: 249, distance: 20.5
click at [431, 249] on div "Janela de atendimento Grade de atendimento Capacidade Transportadoras Veículos …" at bounding box center [512, 220] width 1025 height 441
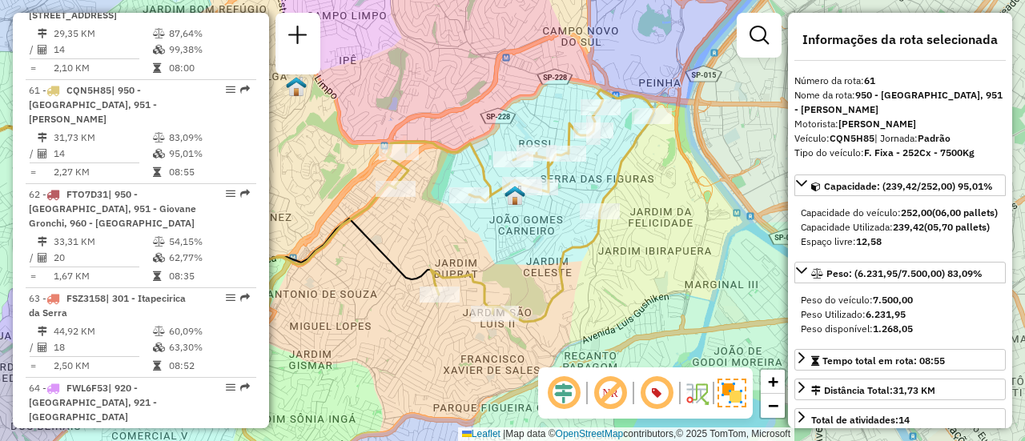
drag, startPoint x: 440, startPoint y: 241, endPoint x: 432, endPoint y: 224, distance: 18.6
click at [432, 224] on div "Janela de atendimento Grade de atendimento Capacidade Transportadoras Veículos …" at bounding box center [512, 220] width 1025 height 441
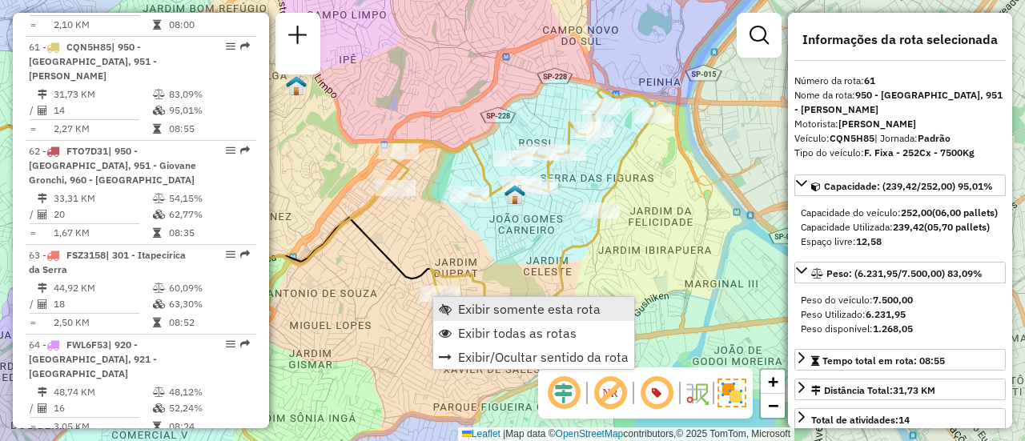
scroll to position [6038, 0]
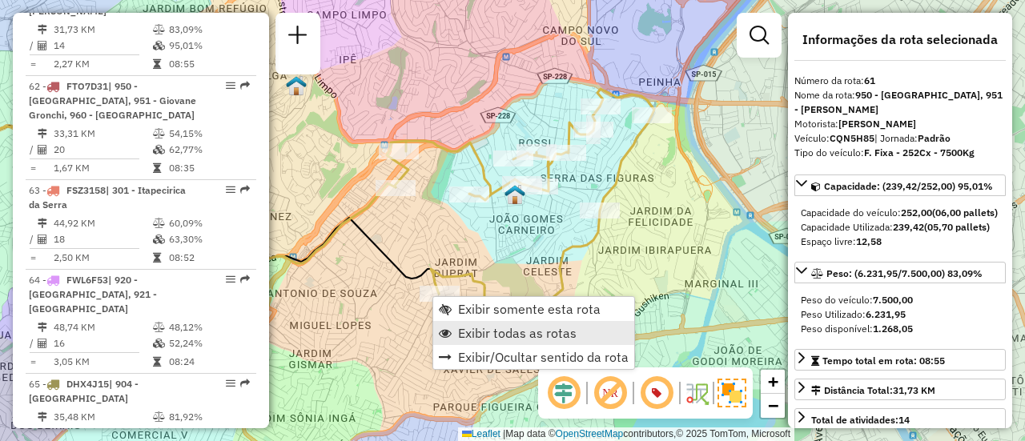
click at [486, 327] on span "Exibir todas as rotas" at bounding box center [517, 333] width 119 height 13
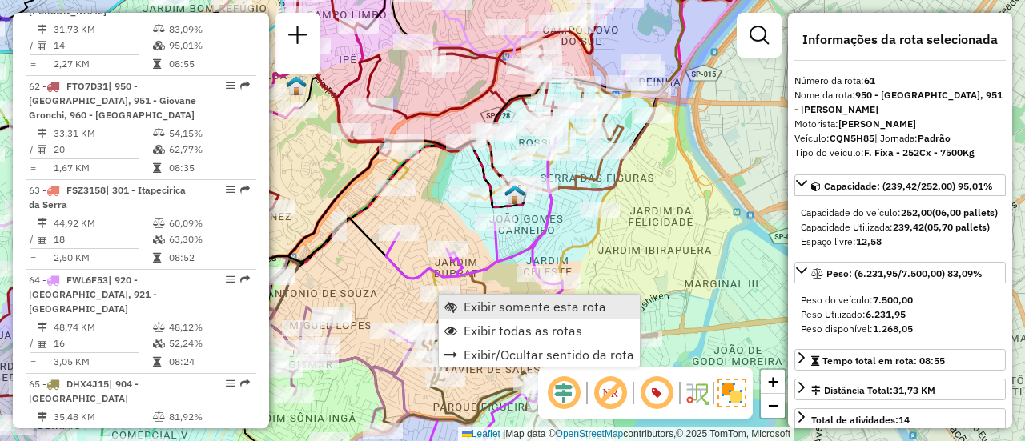
click at [467, 303] on span "Exibir somente esta rota" at bounding box center [535, 306] width 143 height 13
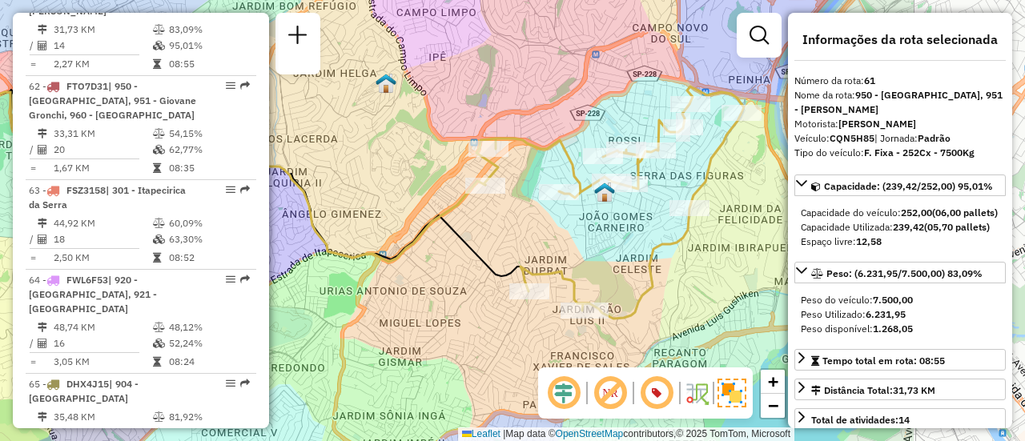
drag, startPoint x: 582, startPoint y: 278, endPoint x: 369, endPoint y: 260, distance: 214.6
click at [369, 260] on icon at bounding box center [169, 177] width 631 height 170
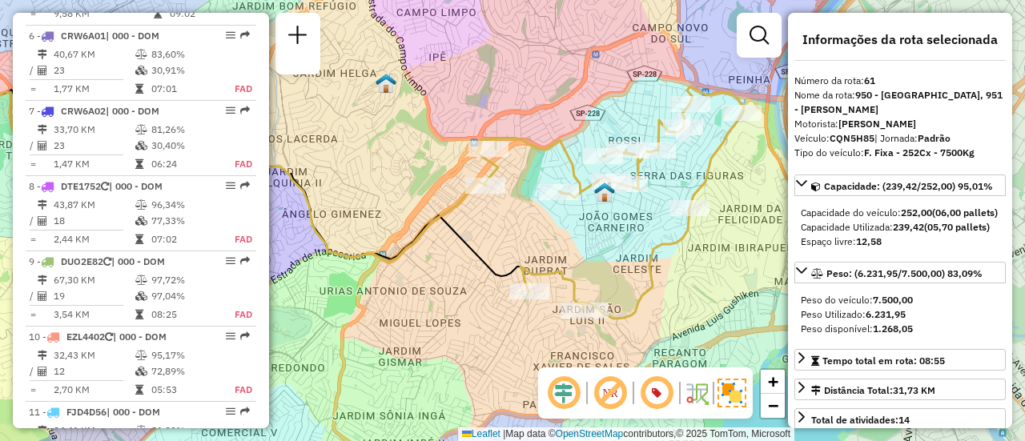
scroll to position [0, 0]
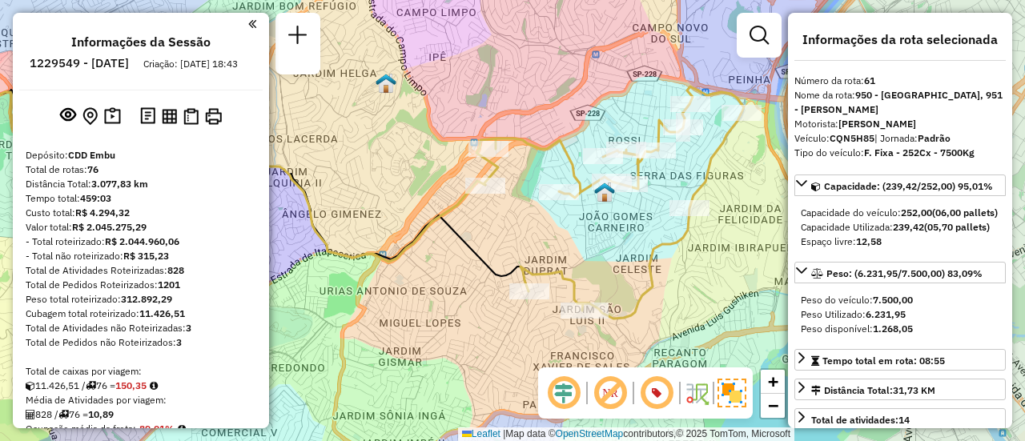
click at [99, 63] on h6 "1229549 - [DATE]" at bounding box center [79, 63] width 99 height 14
copy h6 "1229549"
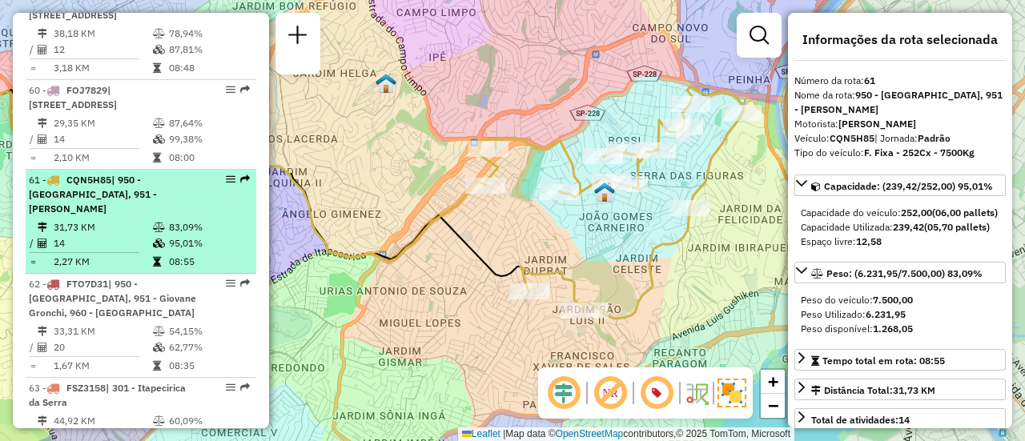
click at [114, 215] on strong "CQN5H85 | 950 - [GEOGRAPHIC_DATA], 951 - [PERSON_NAME]" at bounding box center [93, 194] width 128 height 41
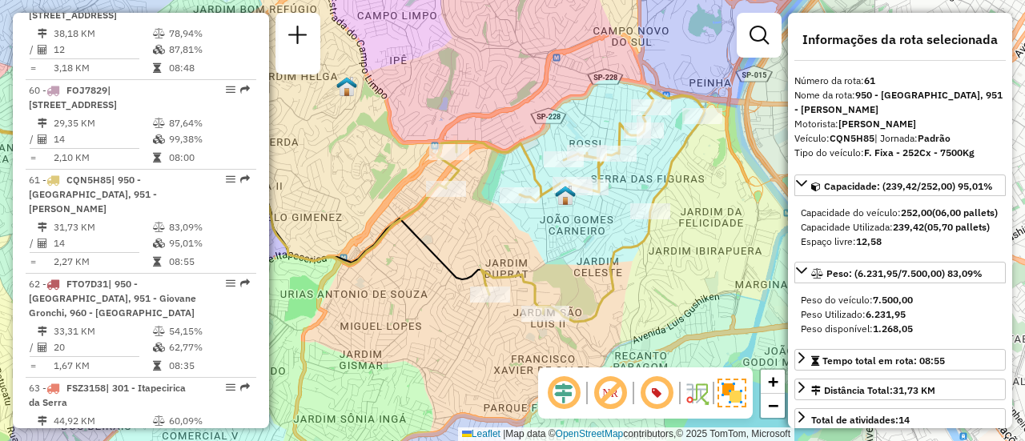
drag, startPoint x: 582, startPoint y: 195, endPoint x: 323, endPoint y: 182, distance: 259.1
click at [323, 182] on div "Janela de atendimento Grade de atendimento Capacidade Transportadoras Veículos …" at bounding box center [512, 220] width 1025 height 441
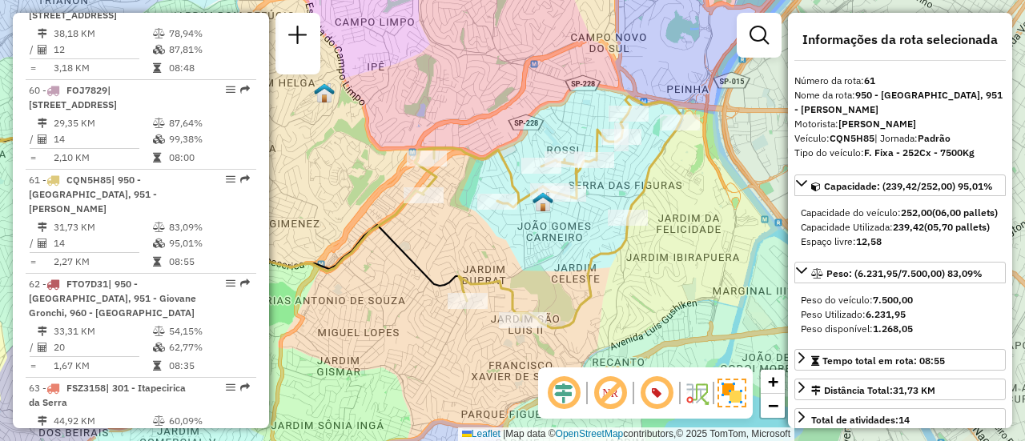
drag, startPoint x: 514, startPoint y: 231, endPoint x: 492, endPoint y: 233, distance: 21.8
click at [496, 236] on div "Janela de atendimento Grade de atendimento Capacidade Transportadoras Veículos …" at bounding box center [512, 220] width 1025 height 441
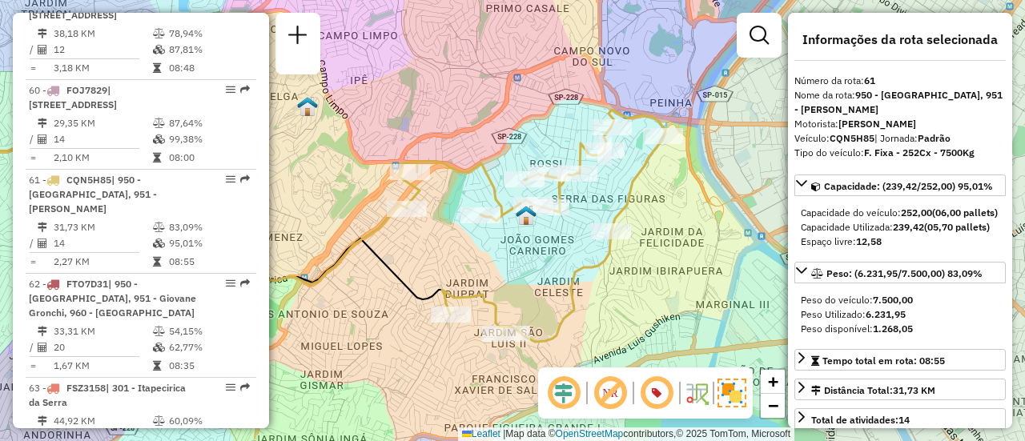
drag, startPoint x: 564, startPoint y: 225, endPoint x: 550, endPoint y: 238, distance: 19.3
click at [550, 238] on div "Janela de atendimento Grade de atendimento Capacidade Transportadoras Veículos …" at bounding box center [512, 220] width 1025 height 441
